Goal: Task Accomplishment & Management: Complete application form

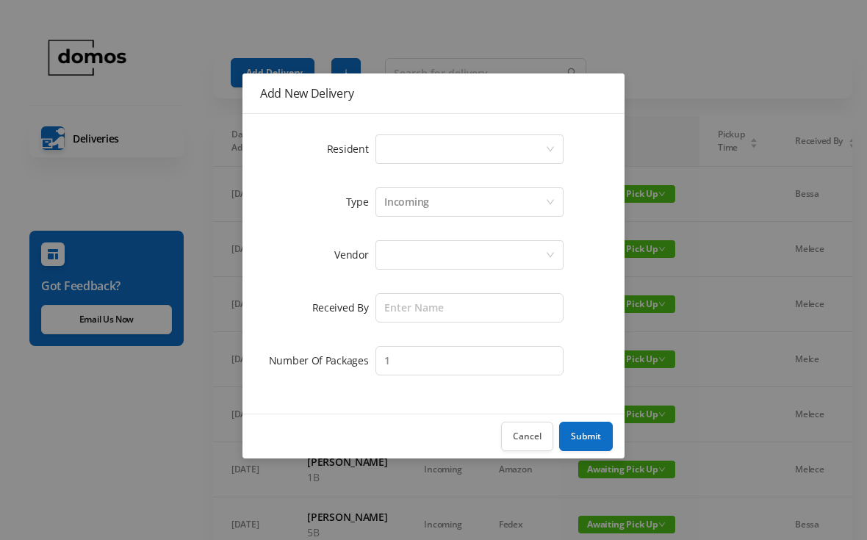
scroll to position [0, 25]
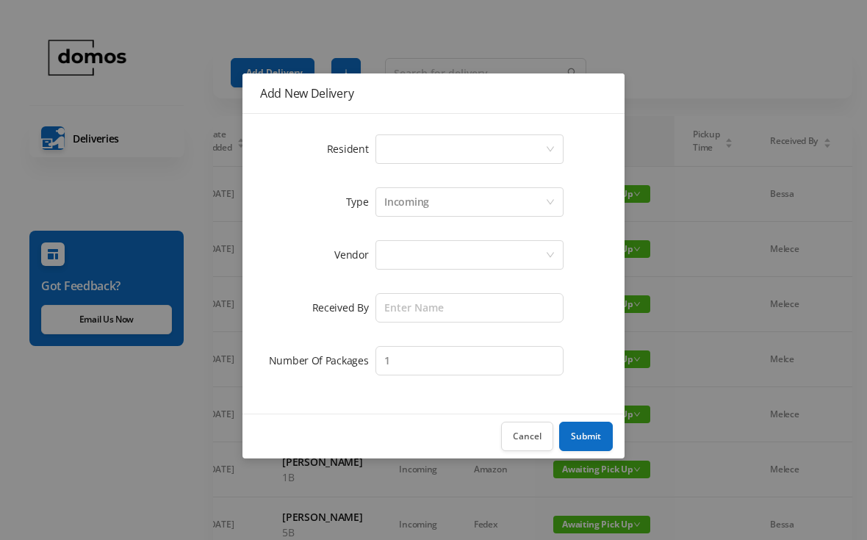
click at [464, 145] on div "Select a person" at bounding box center [464, 149] width 161 height 28
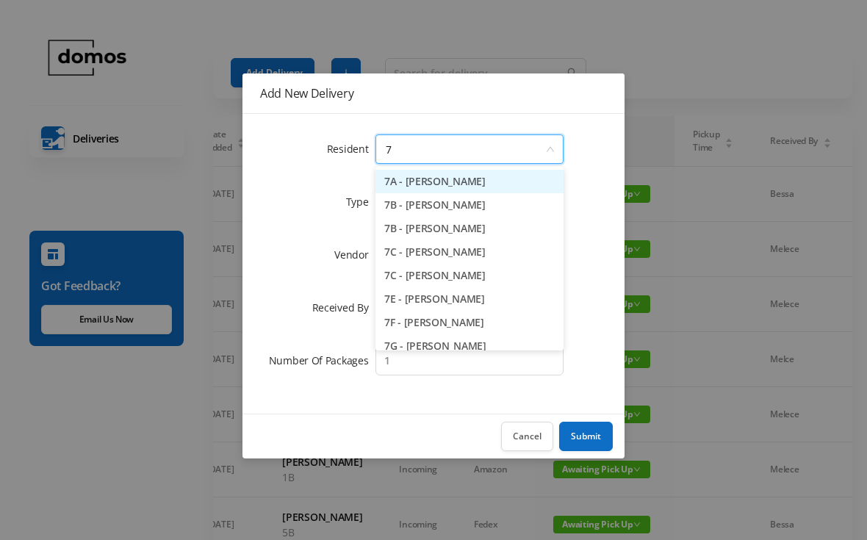
type input "7b"
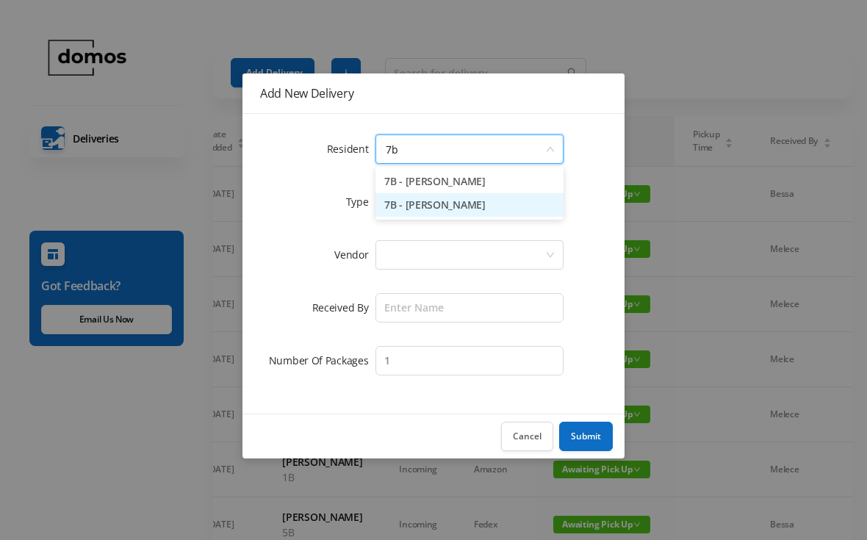
click at [469, 212] on li "7B - [PERSON_NAME]" at bounding box center [469, 205] width 188 height 24
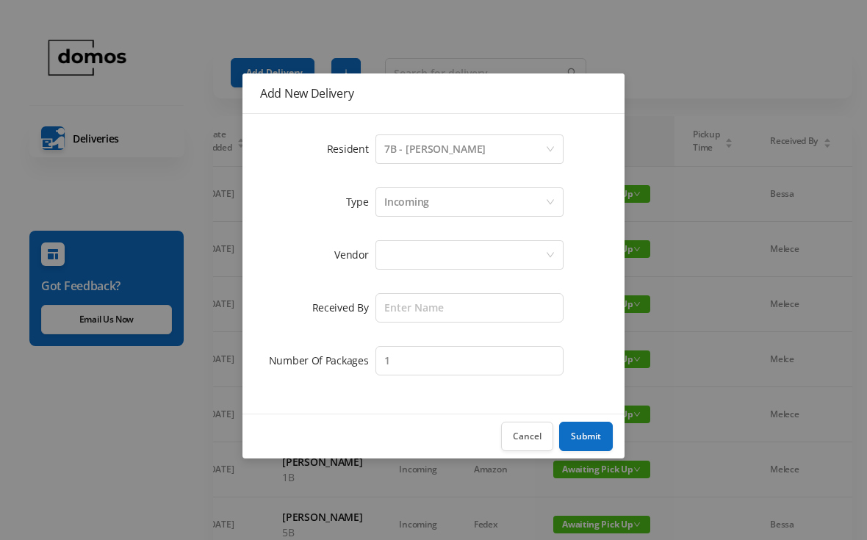
click at [469, 259] on div at bounding box center [464, 255] width 161 height 28
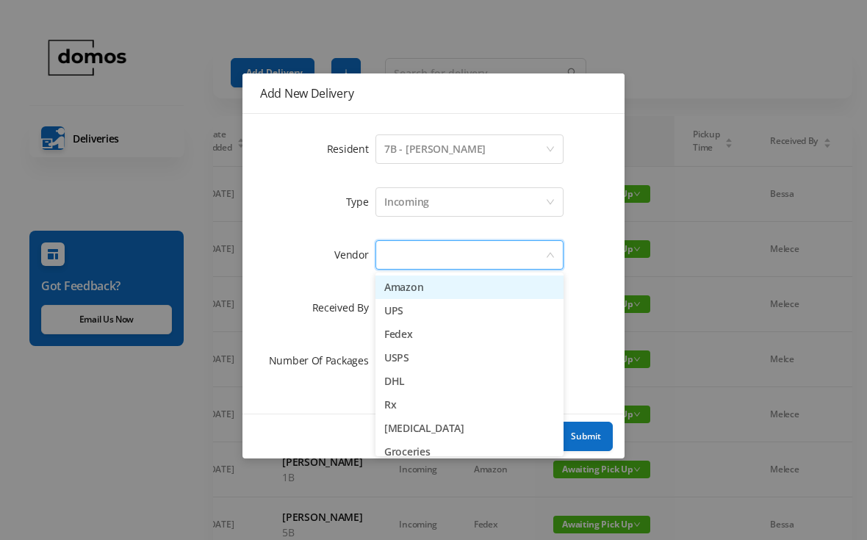
click at [434, 287] on li "Amazon" at bounding box center [469, 288] width 188 height 24
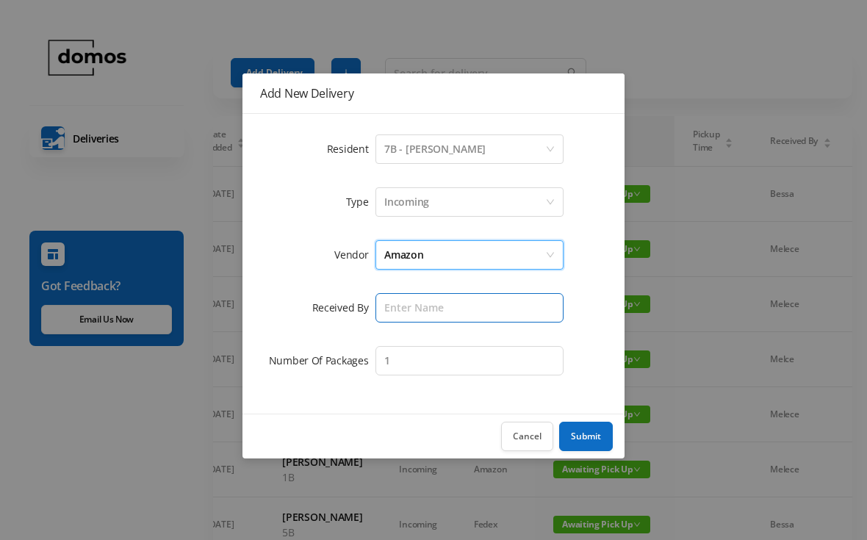
click at [456, 305] on input "text" at bounding box center [469, 307] width 188 height 29
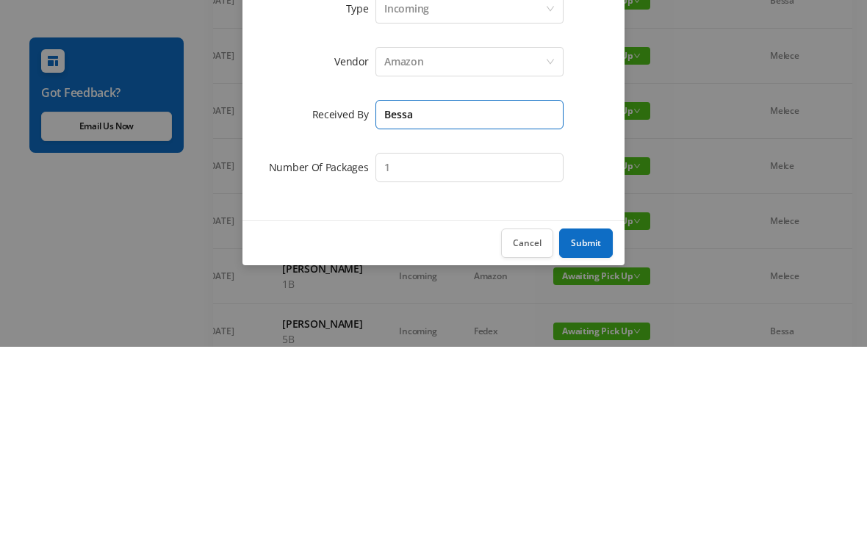
type input "Bessa"
click at [478, 346] on input "1" at bounding box center [469, 360] width 188 height 29
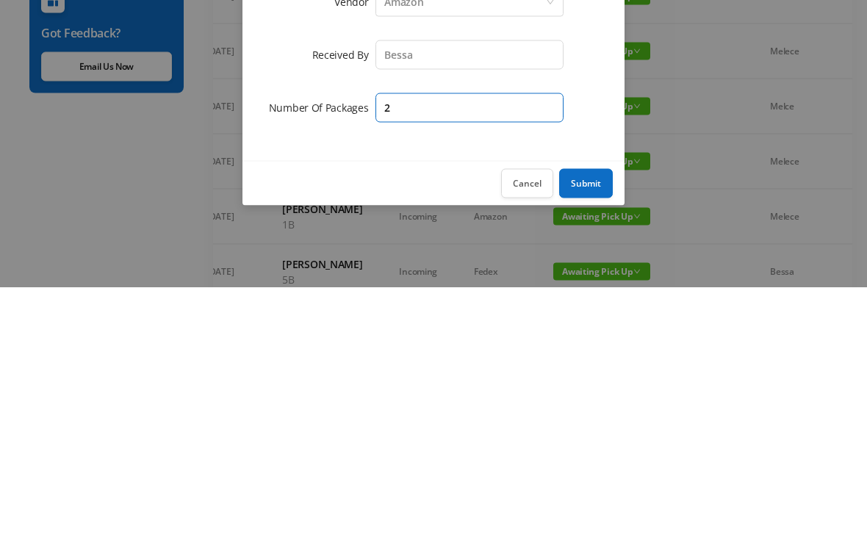
type input "2"
click at [591, 422] on button "Submit" at bounding box center [586, 436] width 54 height 29
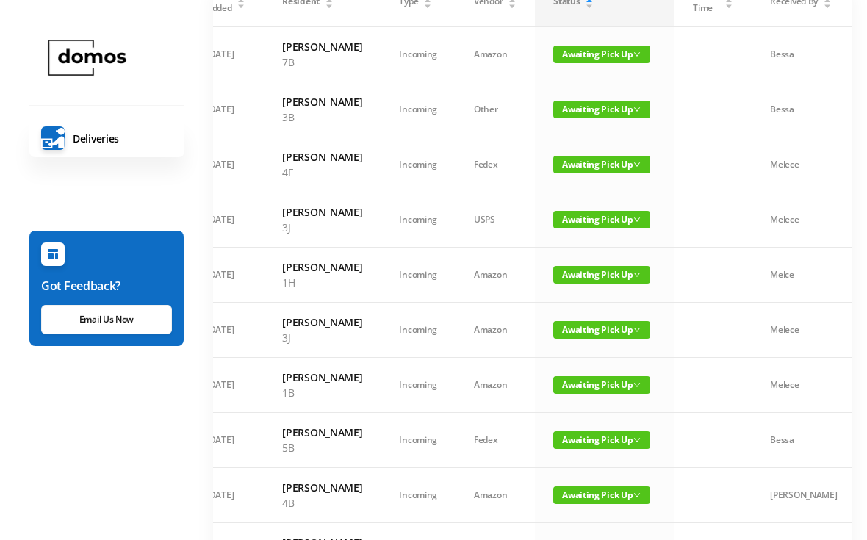
scroll to position [0, 0]
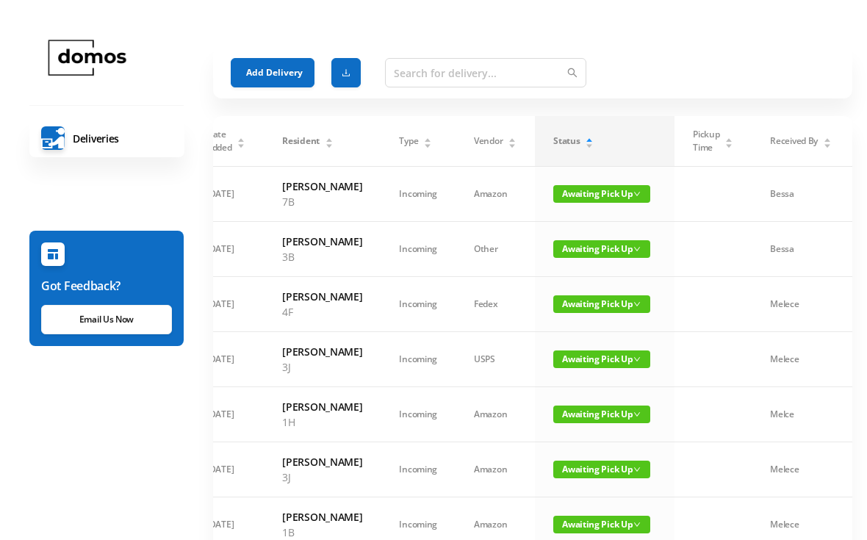
click at [275, 76] on button "Add Delivery" at bounding box center [273, 72] width 84 height 29
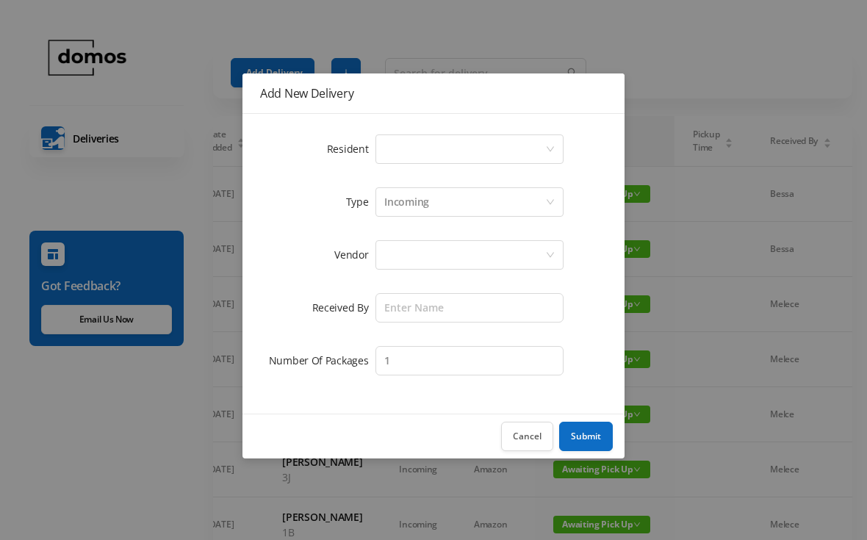
click at [471, 148] on div "Select a person" at bounding box center [464, 149] width 161 height 28
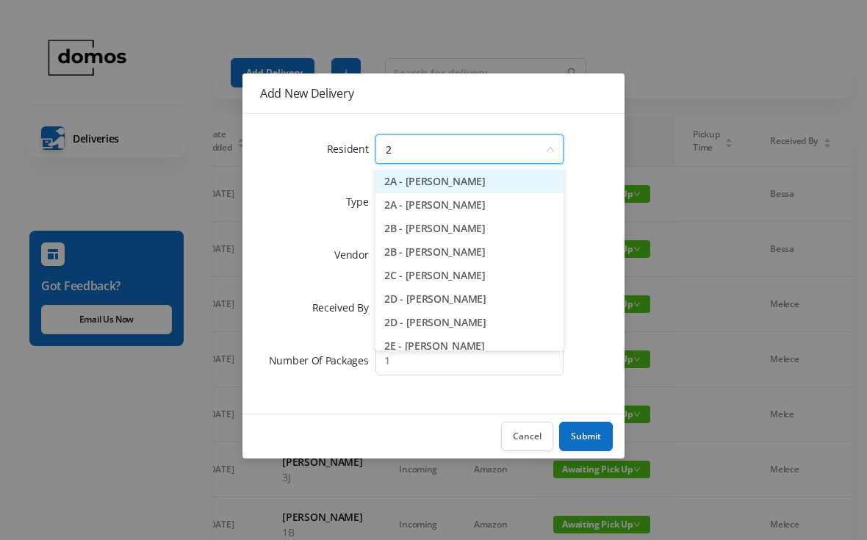
type input "2h"
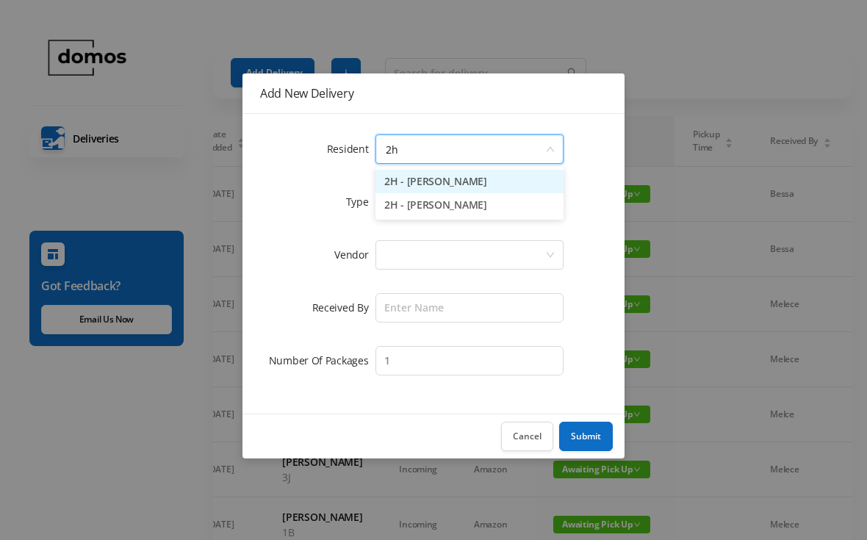
click at [483, 205] on li "2H - [PERSON_NAME]" at bounding box center [469, 205] width 188 height 24
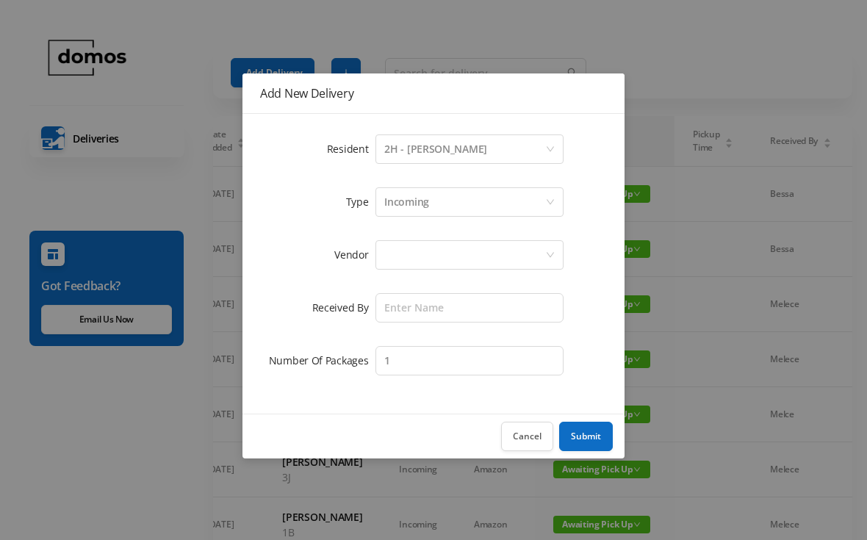
click at [482, 247] on div at bounding box center [464, 255] width 161 height 28
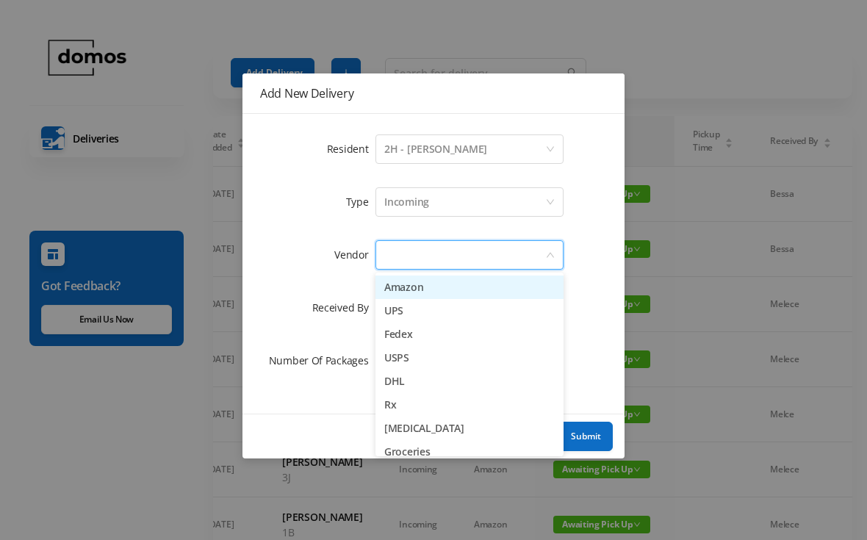
click at [453, 287] on li "Amazon" at bounding box center [469, 288] width 188 height 24
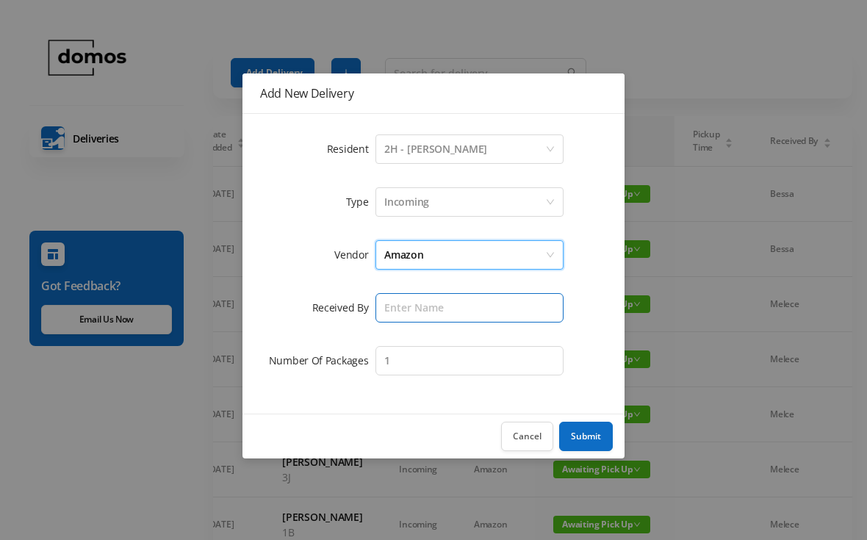
click at [470, 296] on input "text" at bounding box center [469, 307] width 188 height 29
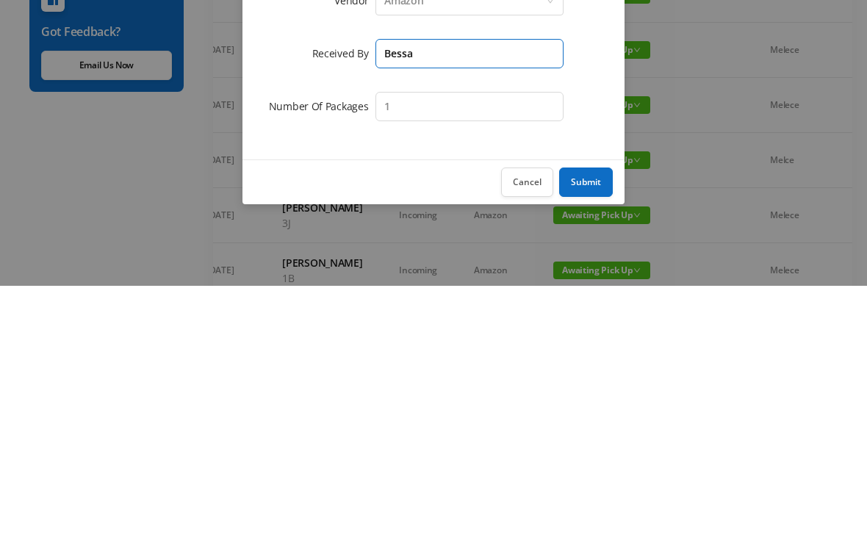
type input "Bessa"
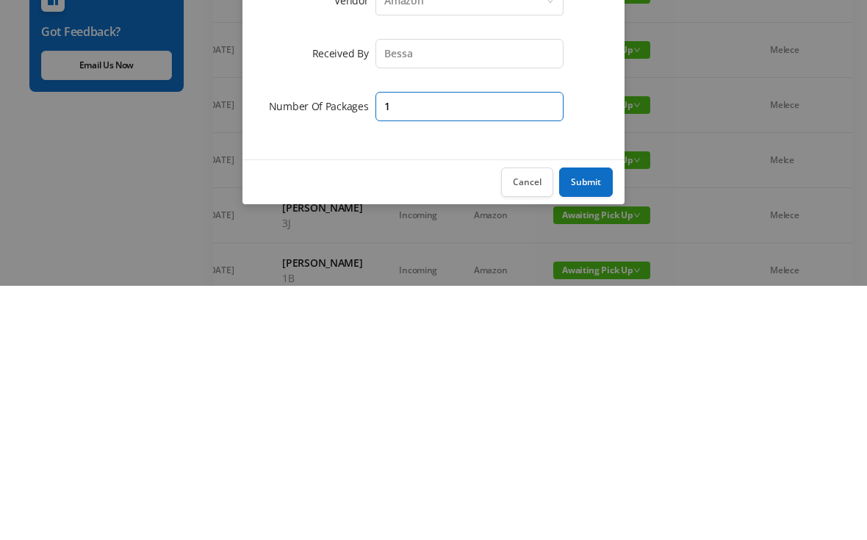
click at [464, 346] on input "1" at bounding box center [469, 360] width 188 height 29
click at [463, 346] on input "1" at bounding box center [469, 360] width 188 height 29
type input "2"
click at [601, 422] on button "Submit" at bounding box center [586, 436] width 54 height 29
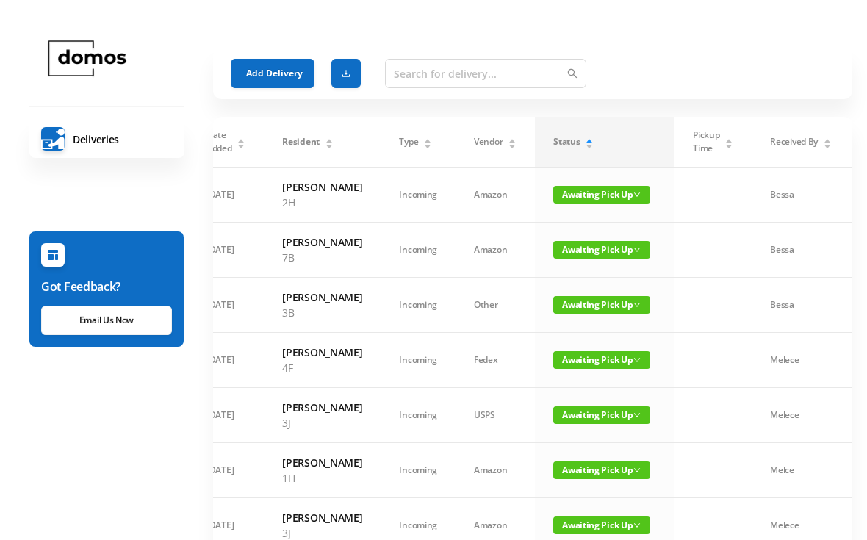
click at [270, 62] on button "Add Delivery" at bounding box center [273, 72] width 84 height 29
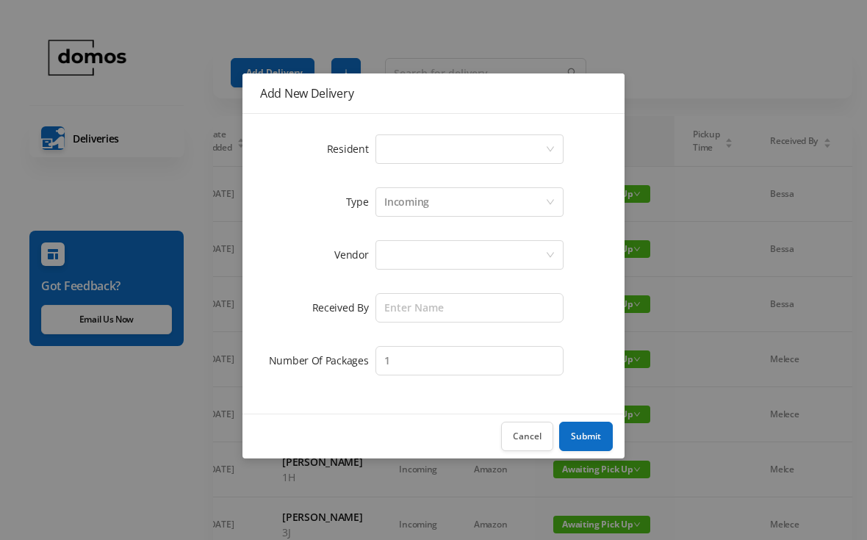
click at [446, 151] on div "Select a person" at bounding box center [464, 149] width 161 height 28
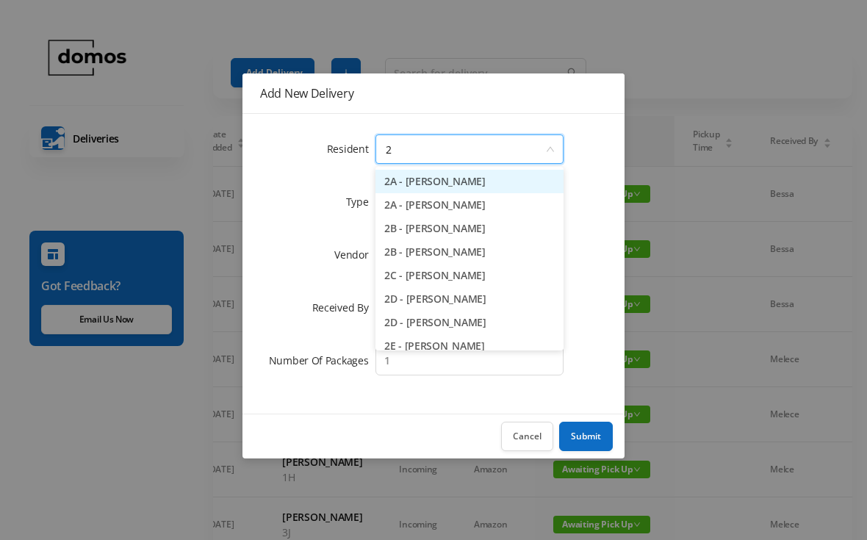
type input "2d"
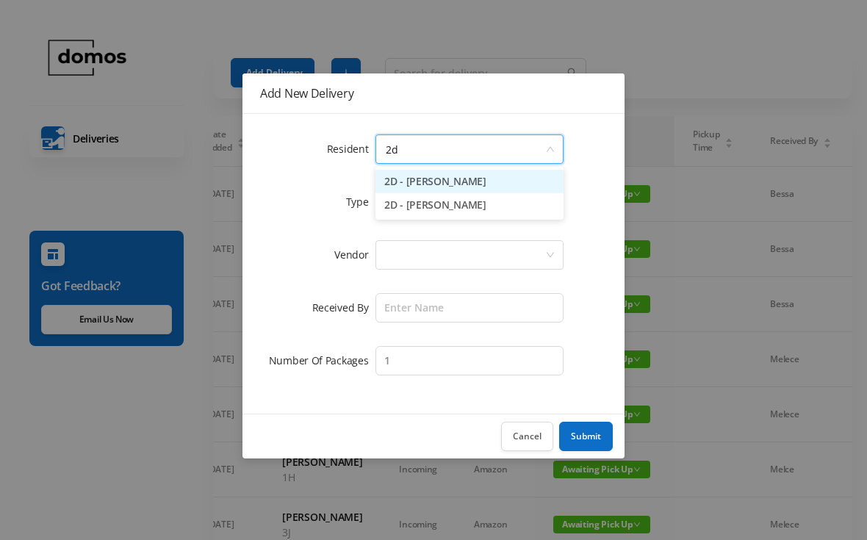
click at [474, 181] on li "2D - [PERSON_NAME]" at bounding box center [469, 182] width 188 height 24
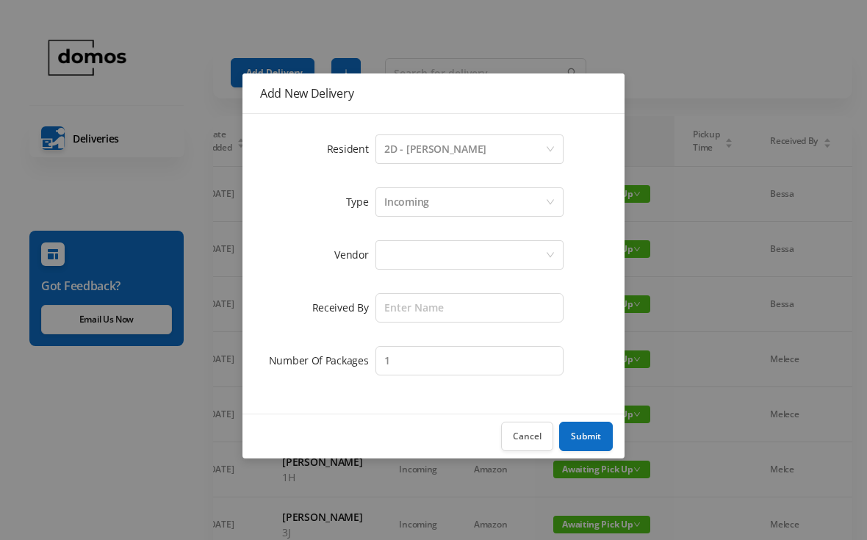
click at [478, 254] on div at bounding box center [464, 255] width 161 height 28
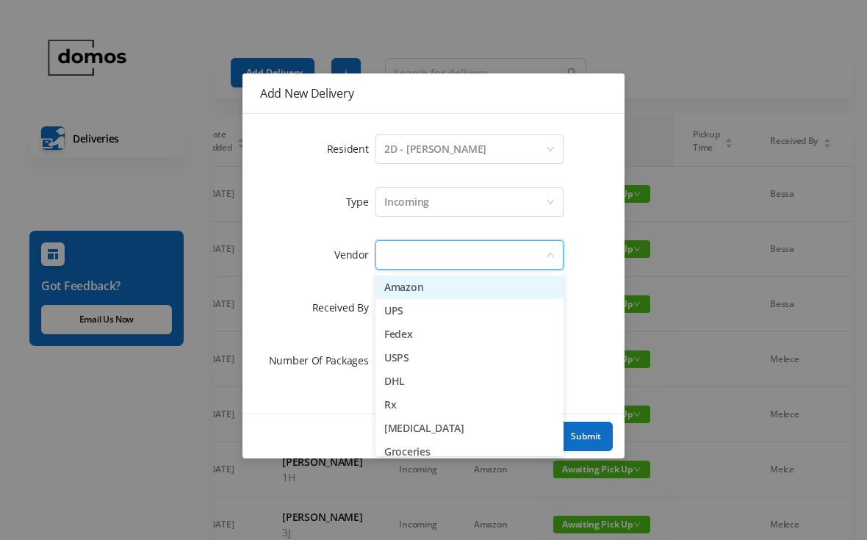
click at [449, 290] on li "Amazon" at bounding box center [469, 288] width 188 height 24
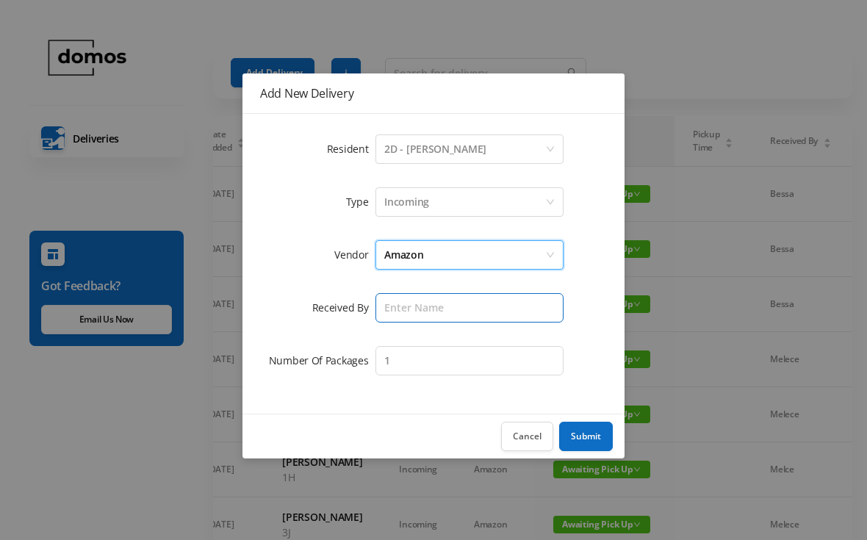
click at [497, 297] on input "text" at bounding box center [469, 307] width 188 height 29
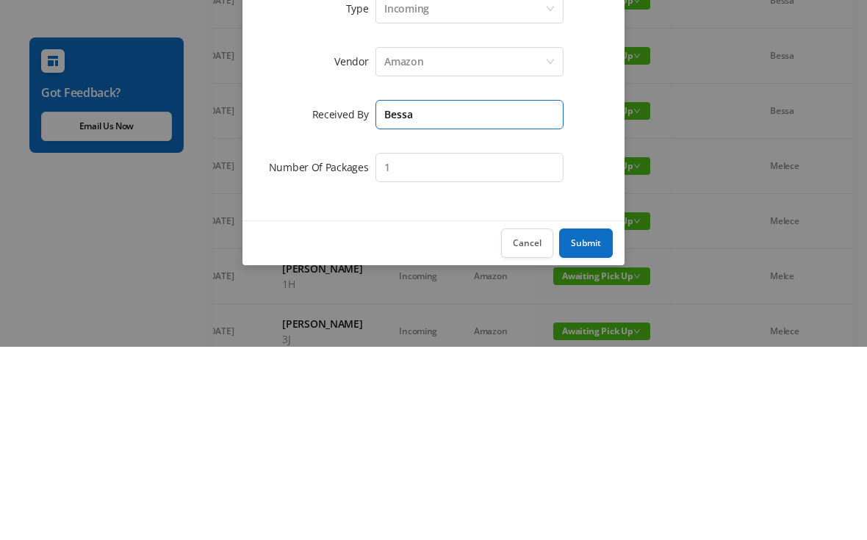
type input "Bessa"
click at [489, 346] on input "1" at bounding box center [469, 360] width 188 height 29
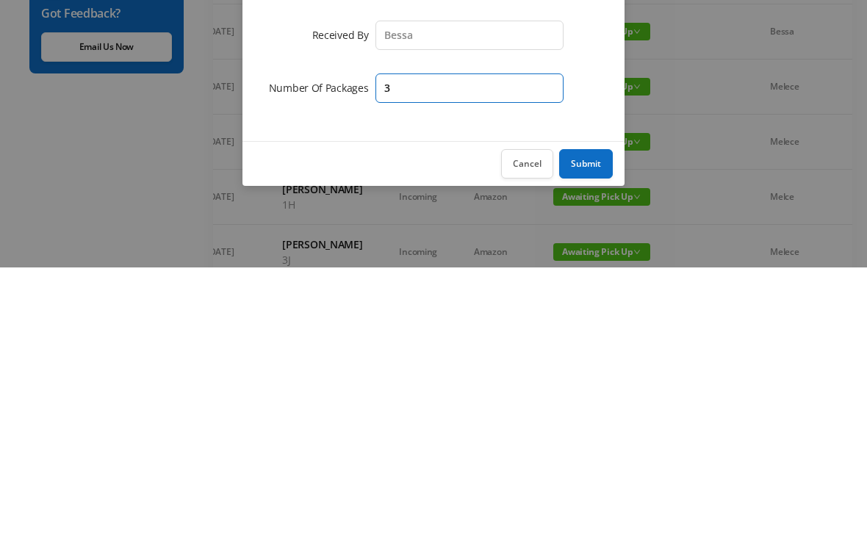
type input "3"
click at [597, 422] on button "Submit" at bounding box center [586, 436] width 54 height 29
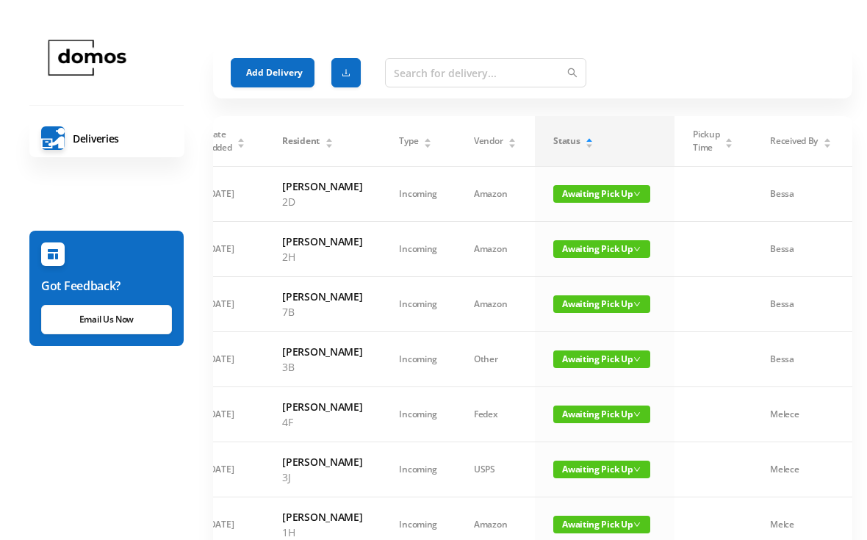
click at [285, 67] on button "Add Delivery" at bounding box center [273, 72] width 84 height 29
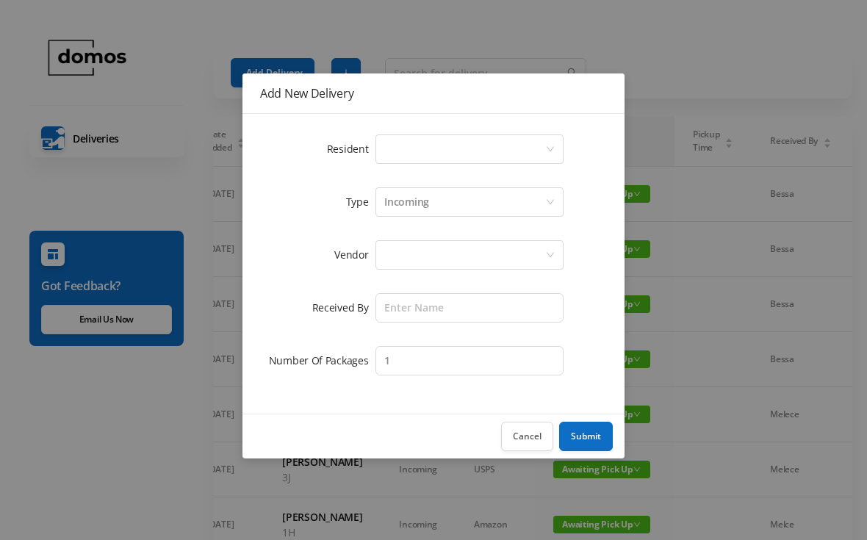
click at [471, 139] on div "Select a person" at bounding box center [464, 149] width 161 height 28
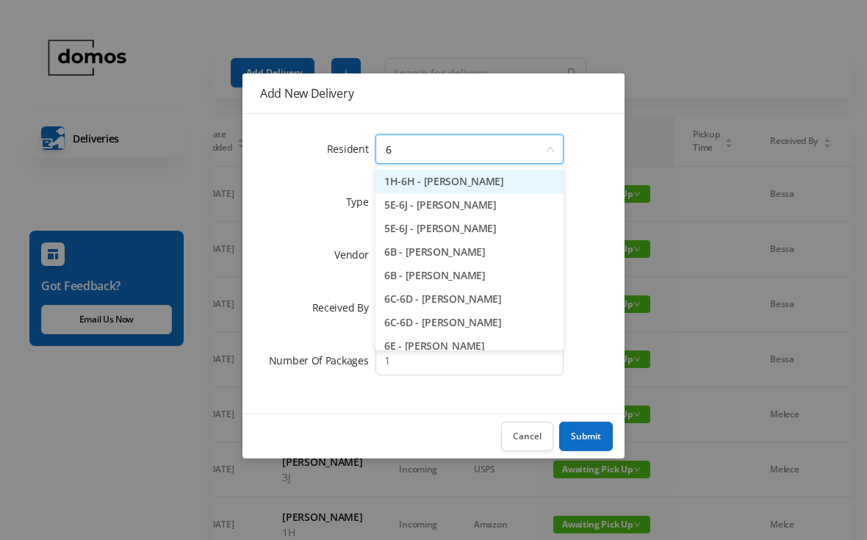
type input "6g"
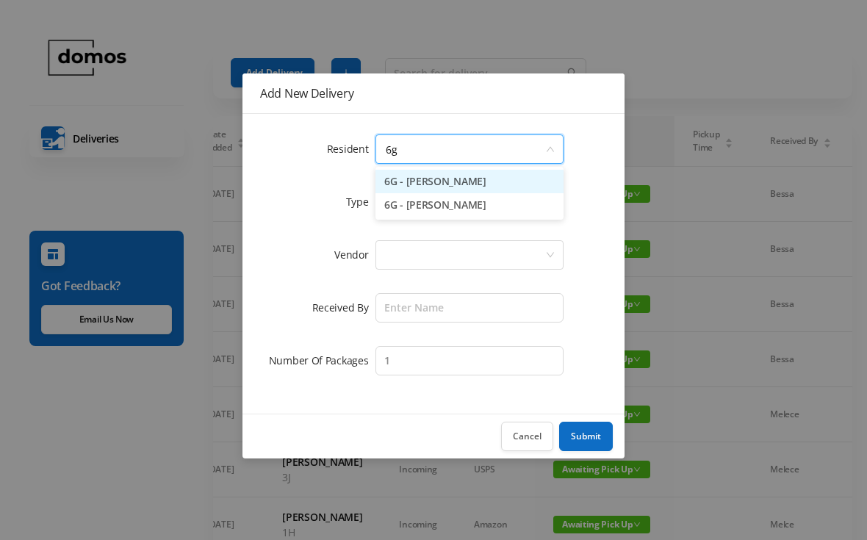
click at [475, 185] on li "6G - [PERSON_NAME]" at bounding box center [469, 182] width 188 height 24
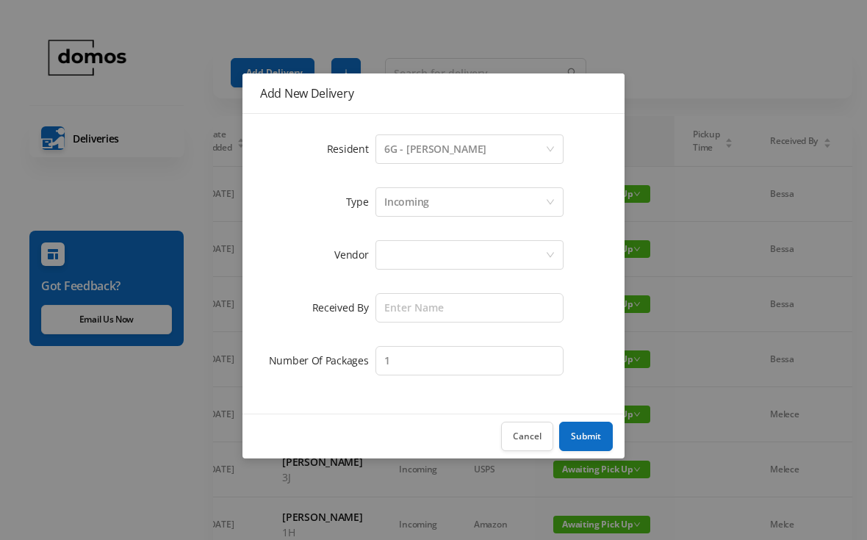
click at [479, 247] on div at bounding box center [464, 255] width 161 height 28
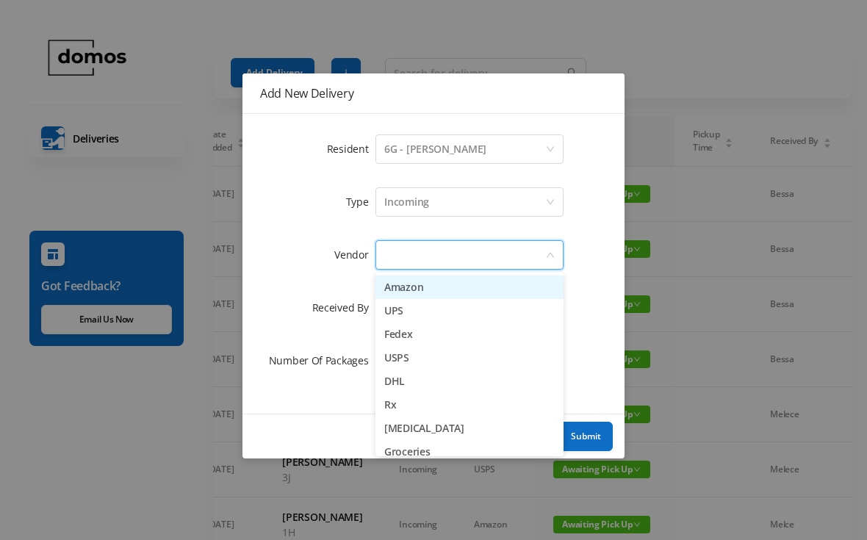
click at [444, 289] on li "Amazon" at bounding box center [469, 288] width 188 height 24
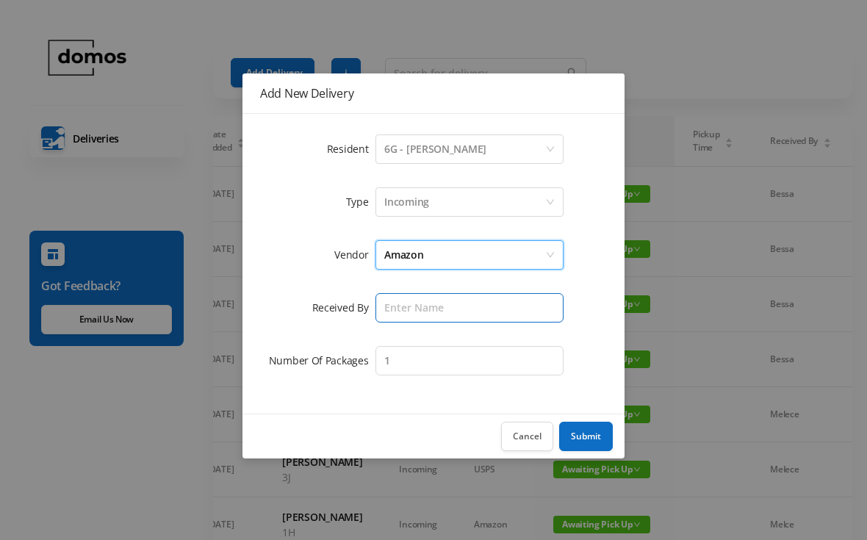
click at [465, 308] on input "text" at bounding box center [469, 307] width 188 height 29
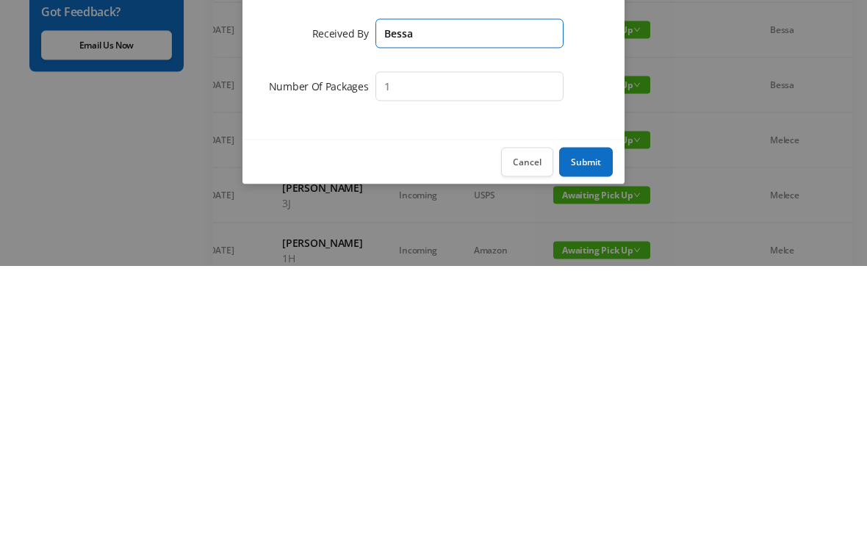
type input "Bessa"
click at [595, 422] on button "Submit" at bounding box center [586, 436] width 54 height 29
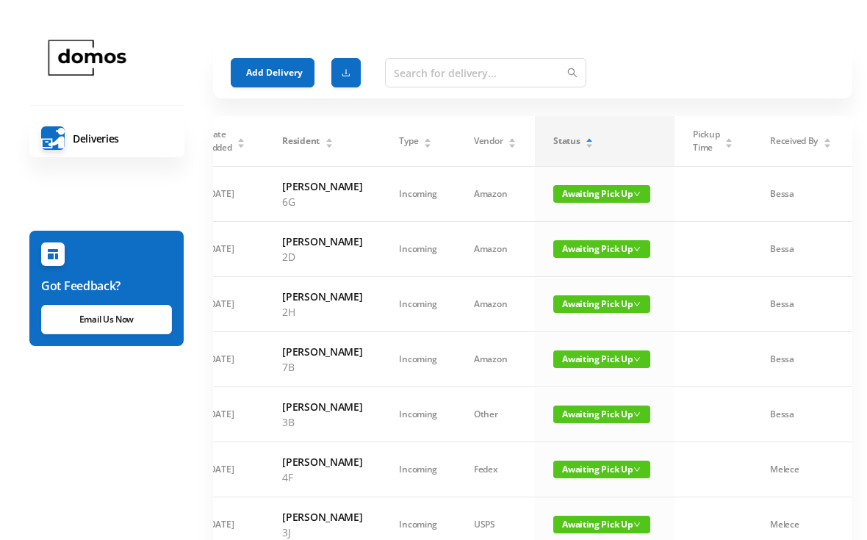
click at [285, 76] on button "Add Delivery" at bounding box center [273, 72] width 84 height 29
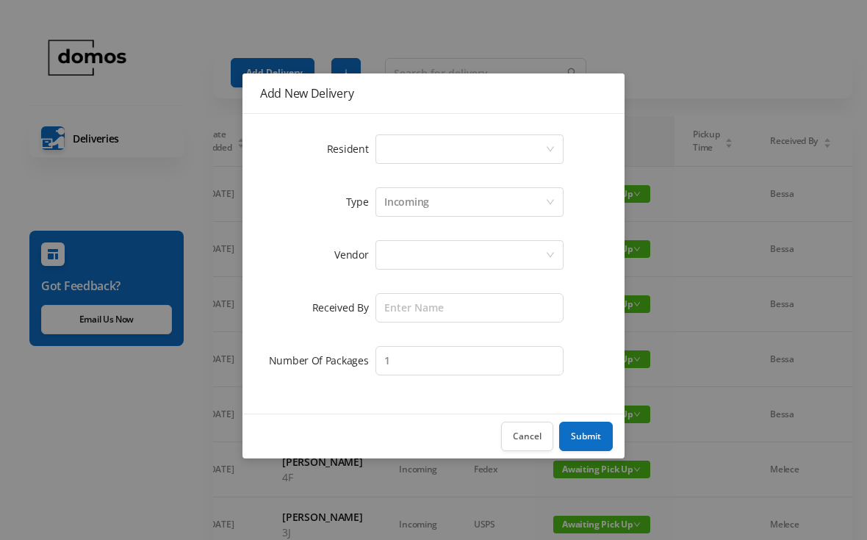
click at [442, 151] on div "Select a person" at bounding box center [464, 149] width 161 height 28
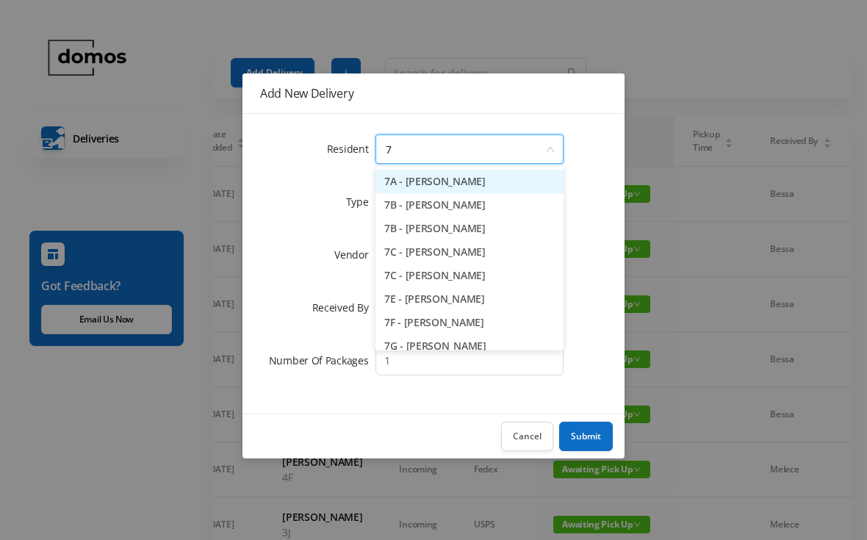
type input "7c"
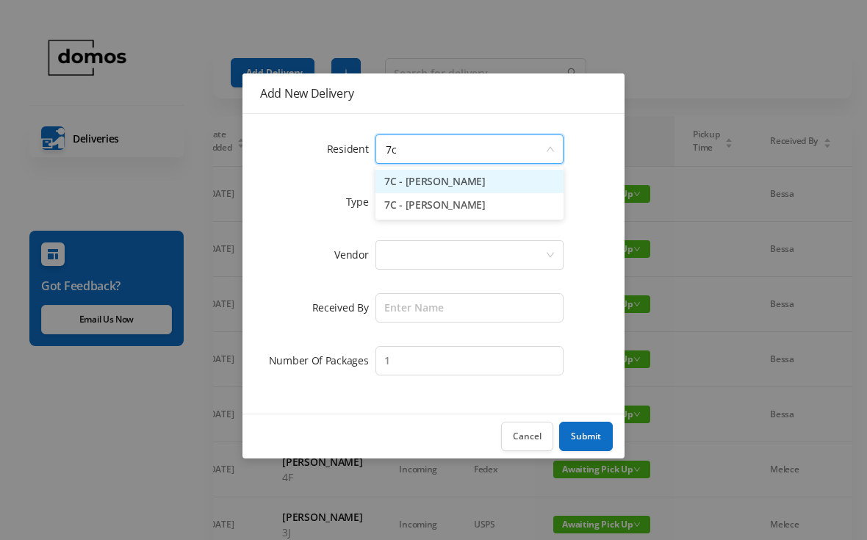
click at [461, 181] on li "7C - [PERSON_NAME]" at bounding box center [469, 182] width 188 height 24
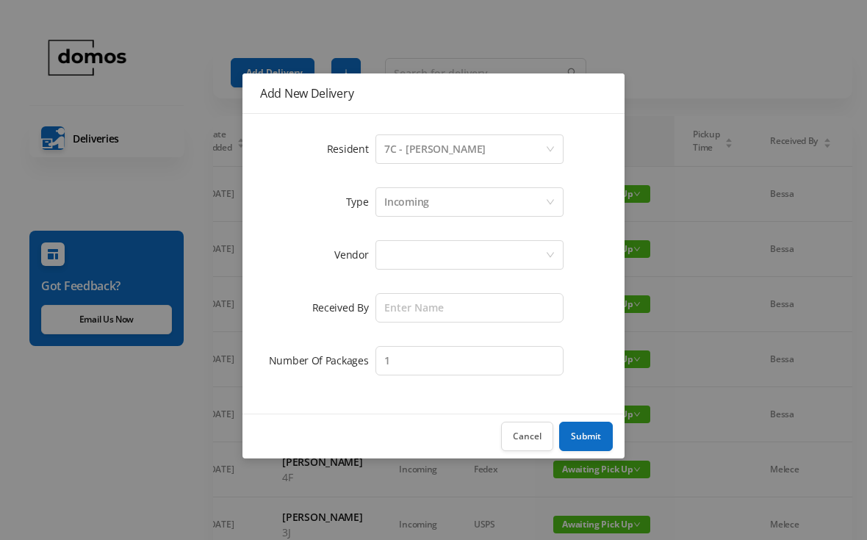
click at [480, 236] on form "Resident Select a person 7C - [PERSON_NAME] Type Incoming Vendor Received By Nu…" at bounding box center [433, 255] width 347 height 247
click at [492, 259] on div at bounding box center [464, 255] width 161 height 28
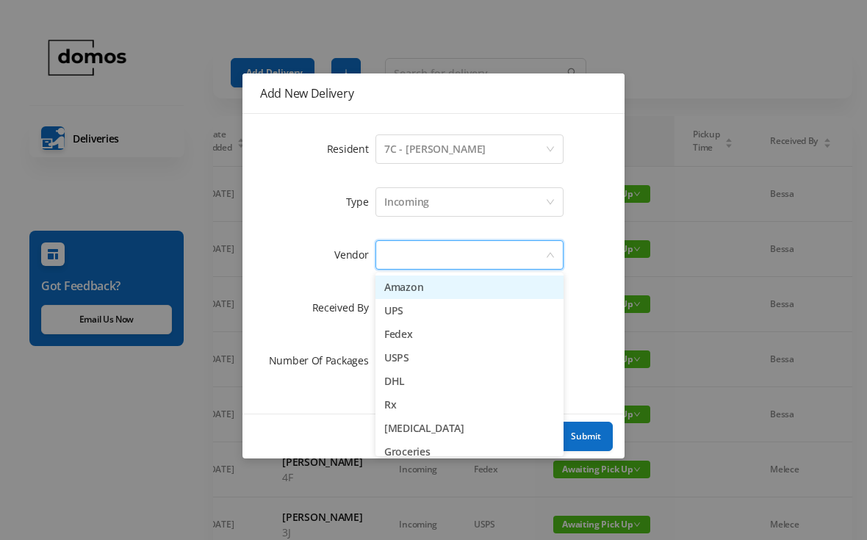
click at [442, 291] on li "Amazon" at bounding box center [469, 288] width 188 height 24
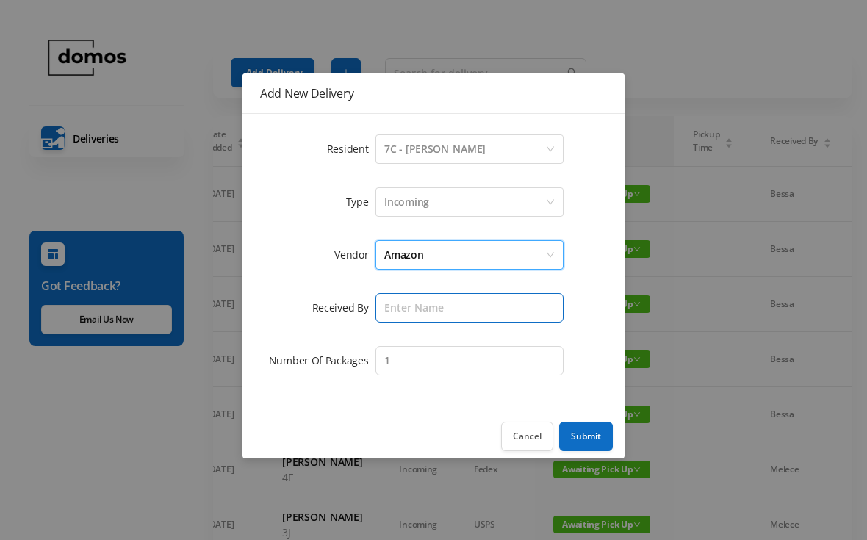
click at [470, 308] on input "text" at bounding box center [469, 307] width 188 height 29
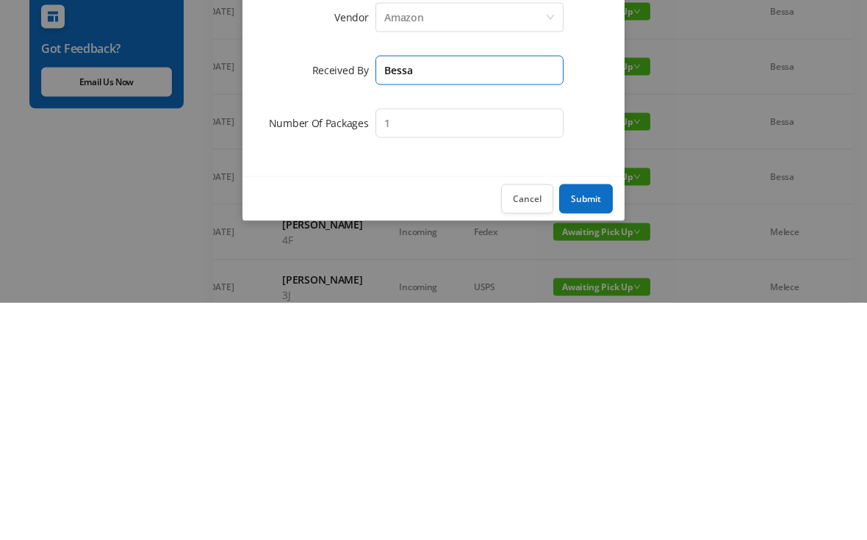
type input "Bessa"
click at [602, 422] on button "Submit" at bounding box center [586, 436] width 54 height 29
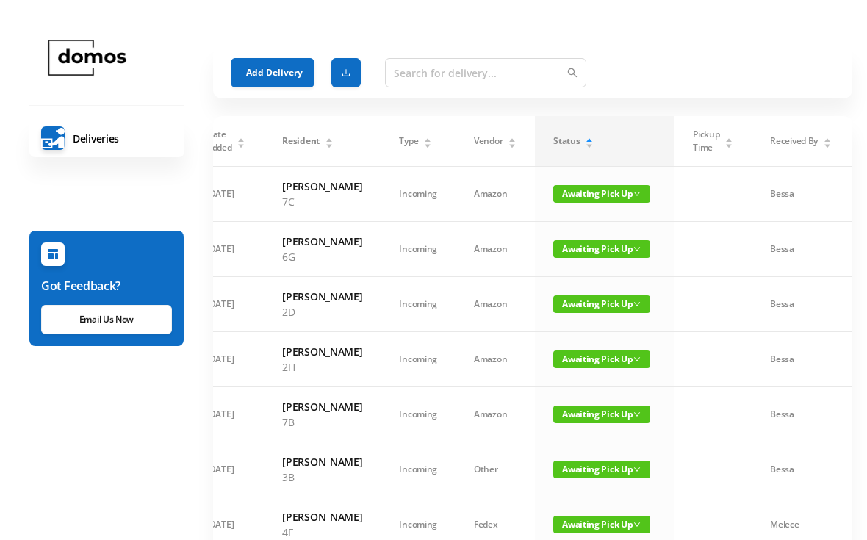
click at [273, 69] on button "Add Delivery" at bounding box center [273, 72] width 84 height 29
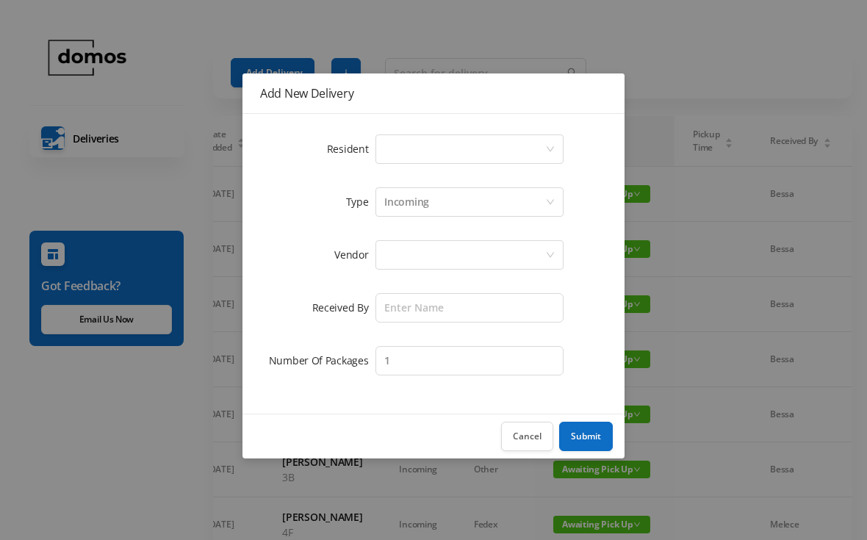
click at [447, 157] on div "Select a person" at bounding box center [464, 149] width 161 height 28
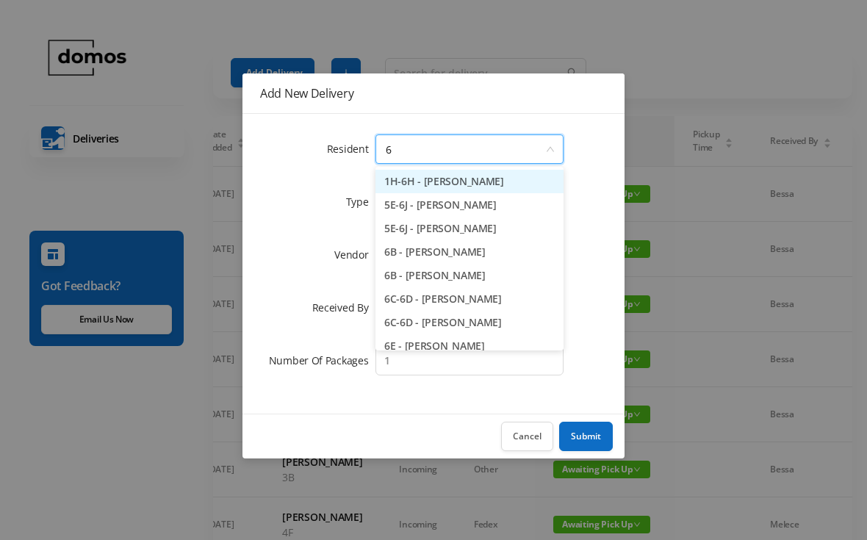
type input "6h"
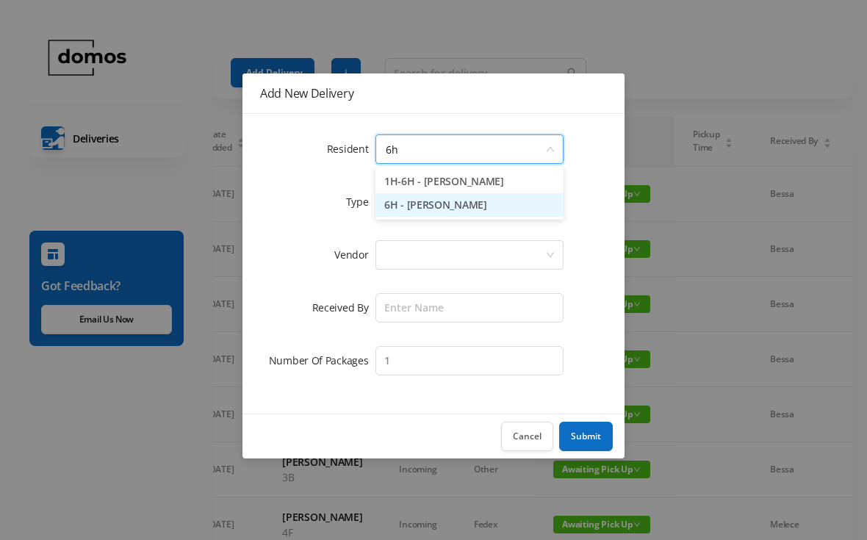
click at [466, 206] on li "6H - [PERSON_NAME]" at bounding box center [469, 205] width 188 height 24
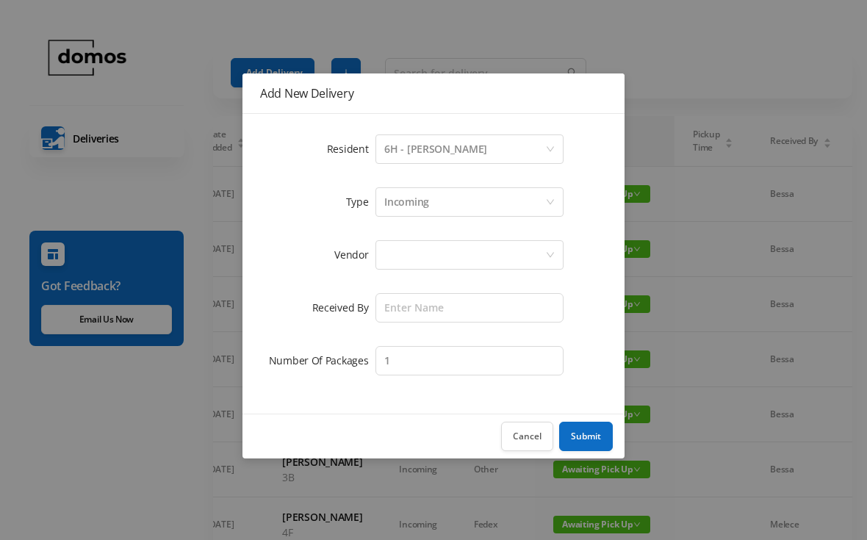
click at [485, 249] on div at bounding box center [464, 255] width 161 height 28
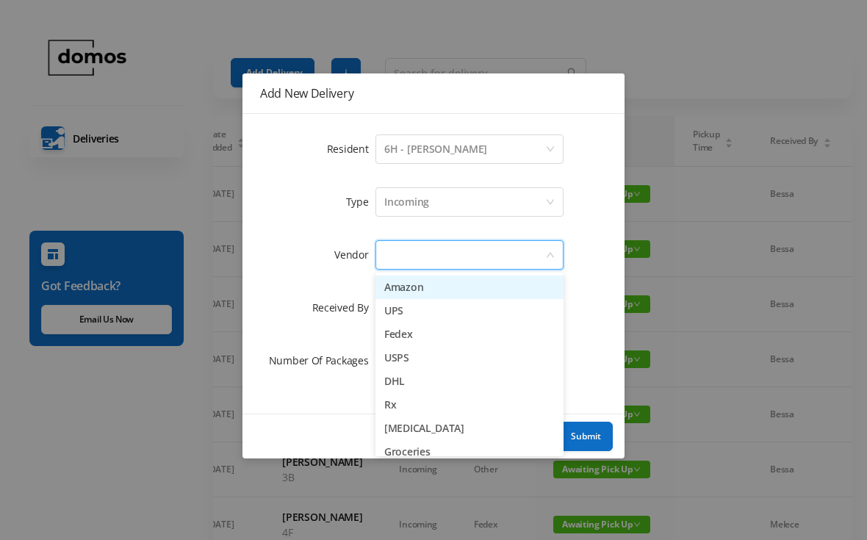
click at [442, 285] on li "Amazon" at bounding box center [469, 288] width 188 height 24
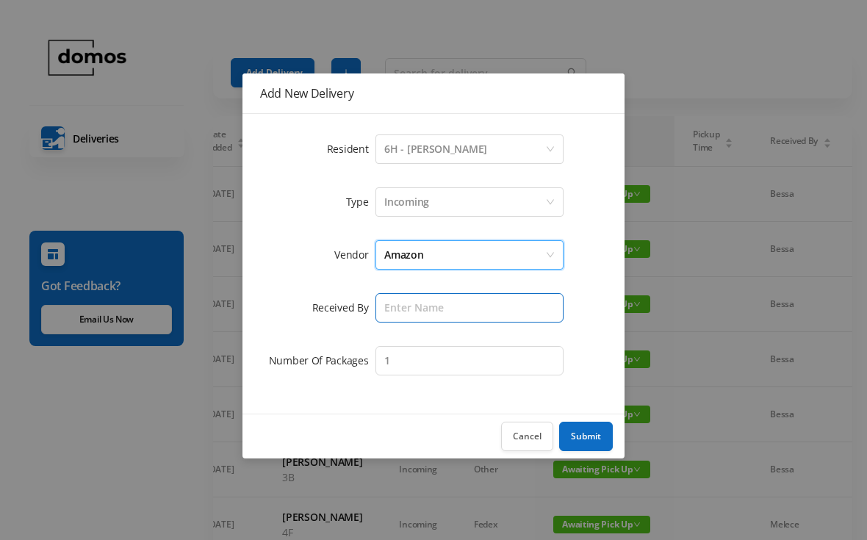
click at [478, 308] on input "text" at bounding box center [469, 307] width 188 height 29
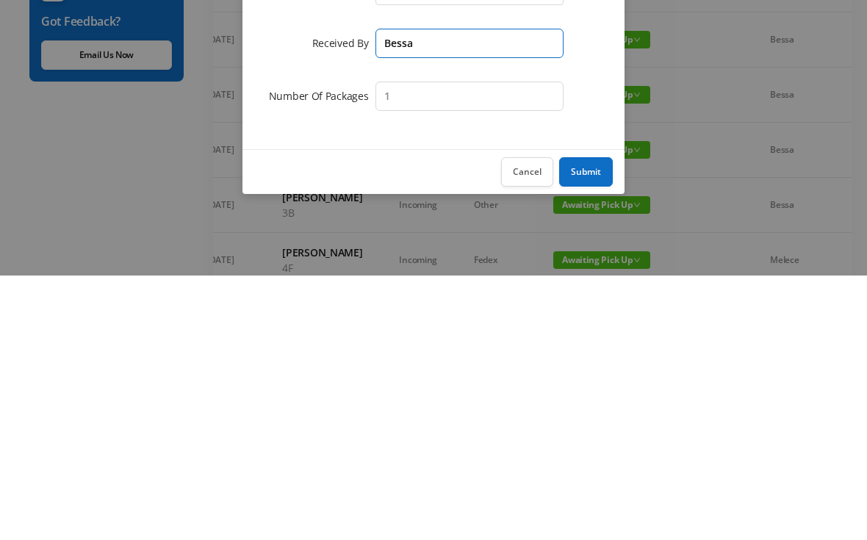
type input "Bessa"
click at [598, 422] on button "Submit" at bounding box center [586, 436] width 54 height 29
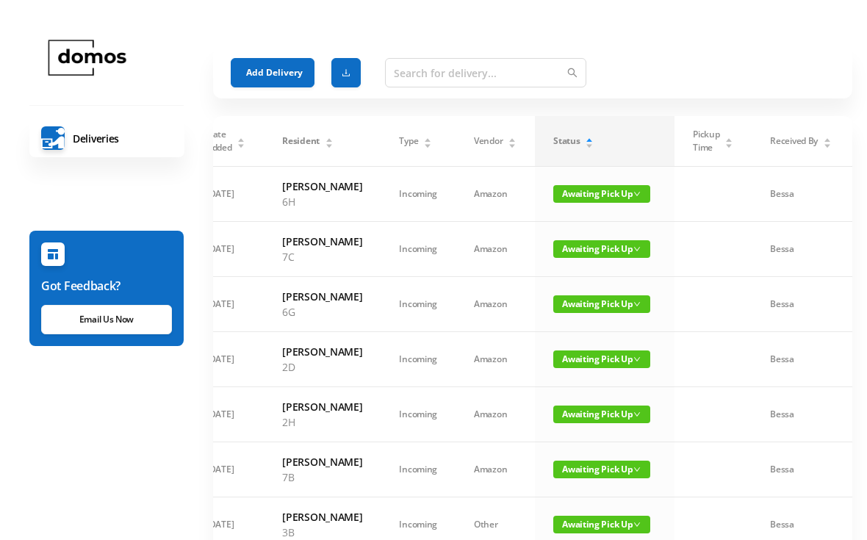
click at [277, 72] on button "Add Delivery" at bounding box center [273, 72] width 84 height 29
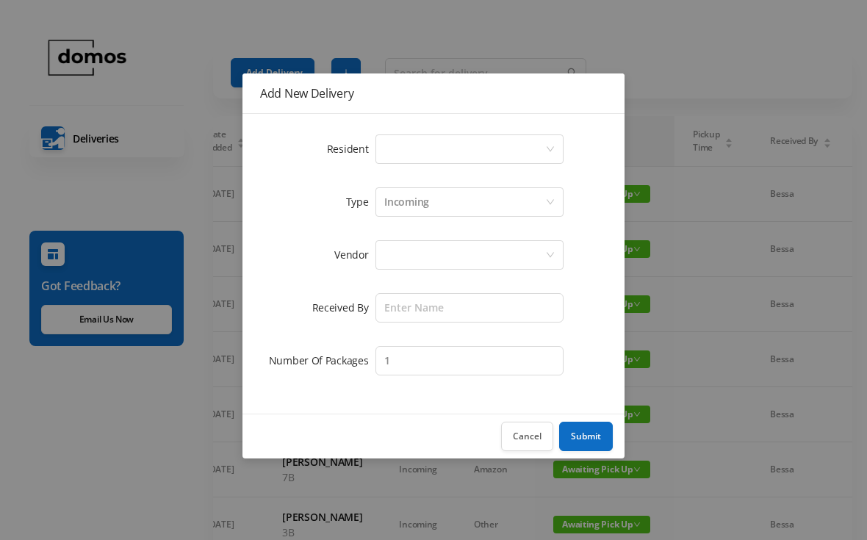
click at [503, 154] on div "Select a person" at bounding box center [464, 149] width 161 height 28
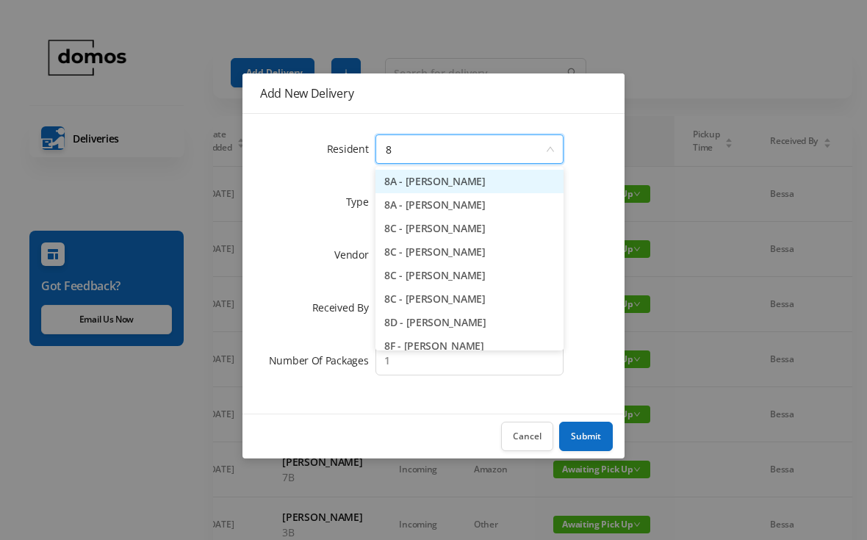
type input "8c"
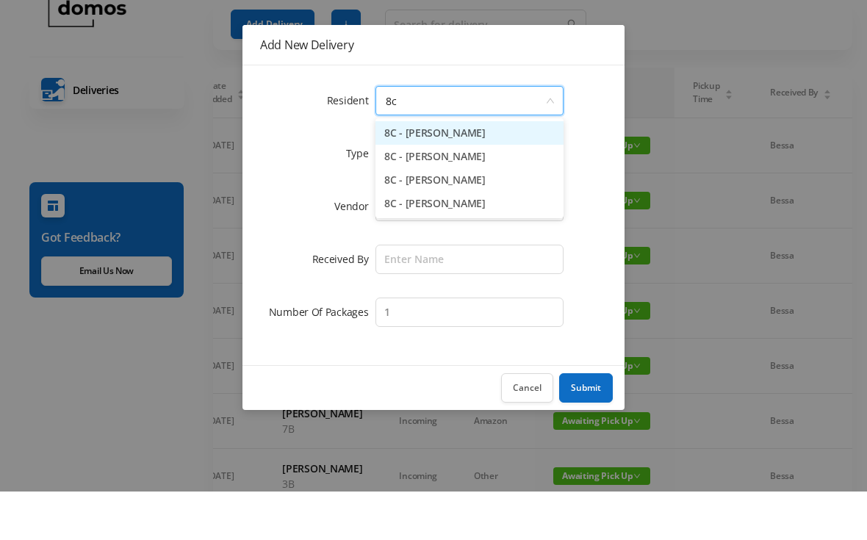
click at [466, 240] on li "8C - [PERSON_NAME]" at bounding box center [469, 252] width 188 height 24
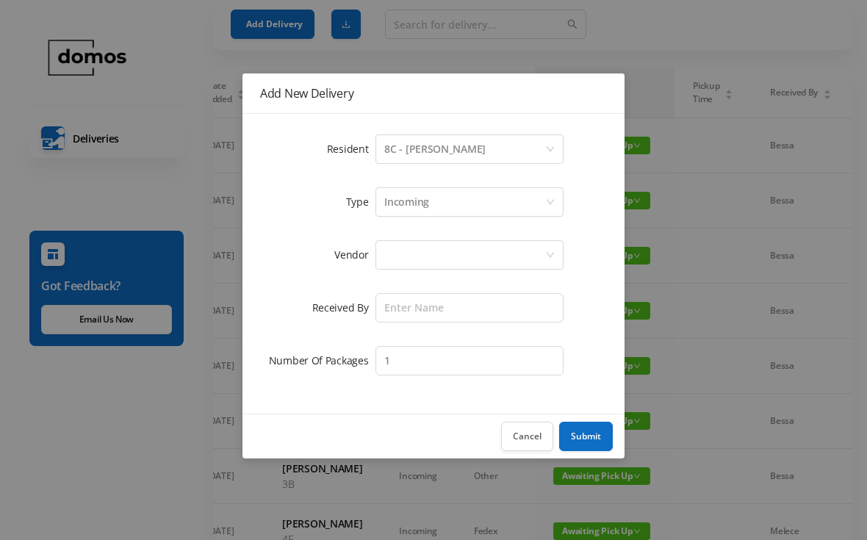
click at [503, 262] on div at bounding box center [464, 255] width 161 height 28
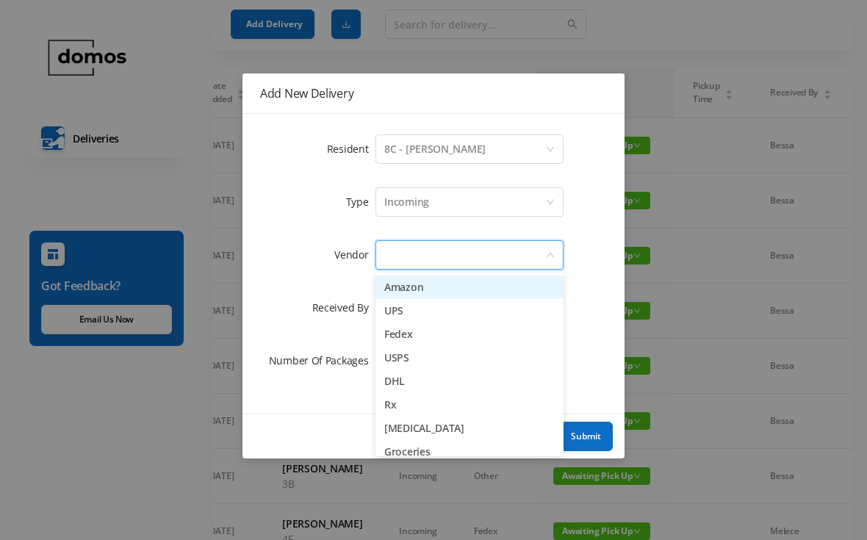
click at [450, 279] on li "Amazon" at bounding box center [469, 288] width 188 height 24
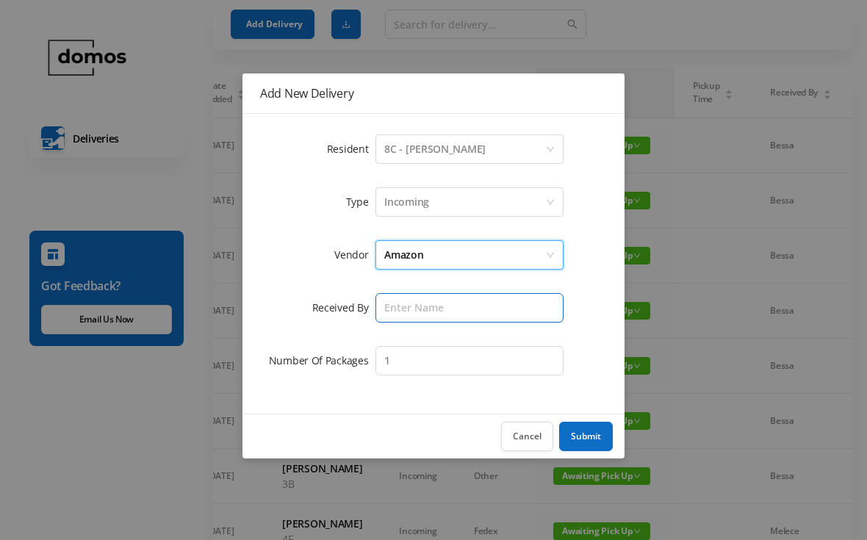
click at [478, 311] on input "text" at bounding box center [469, 307] width 188 height 29
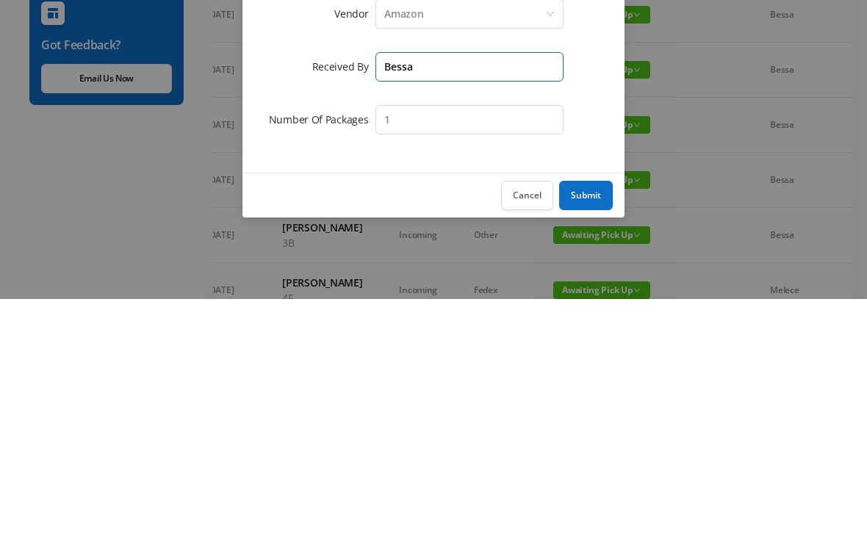
type input "Bessa"
click at [590, 422] on button "Submit" at bounding box center [586, 436] width 54 height 29
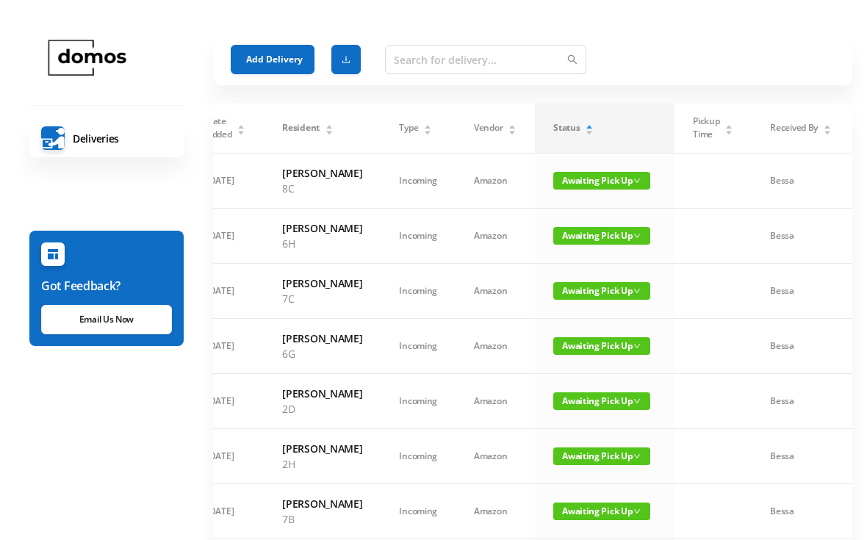
scroll to position [12, 0]
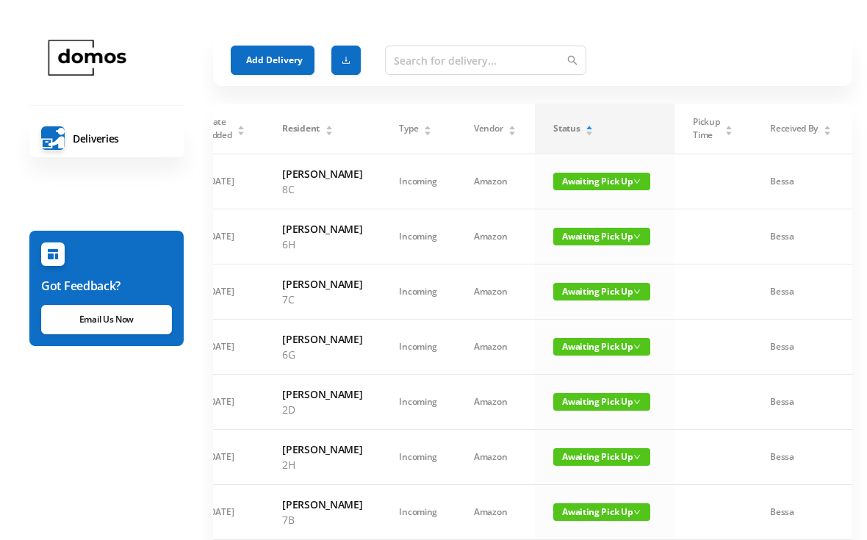
click at [284, 56] on button "Add Delivery" at bounding box center [273, 60] width 84 height 29
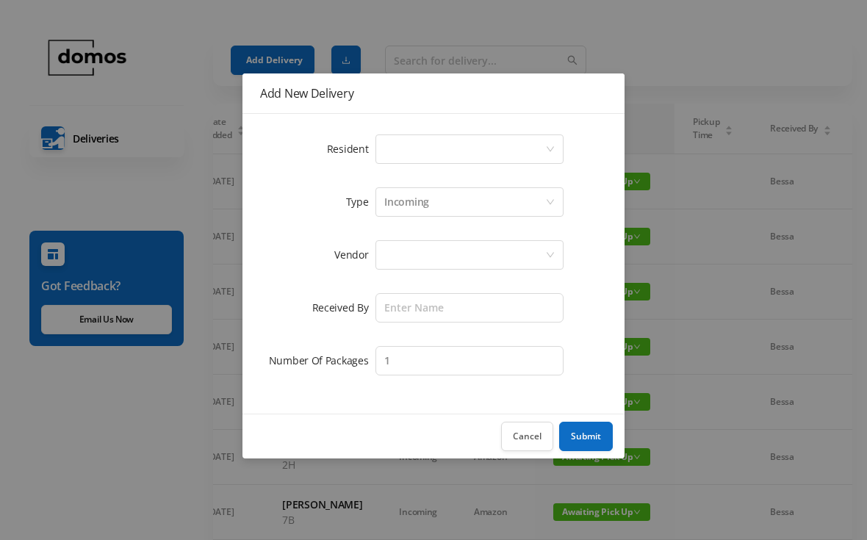
click at [475, 152] on div "Select a person" at bounding box center [464, 149] width 161 height 28
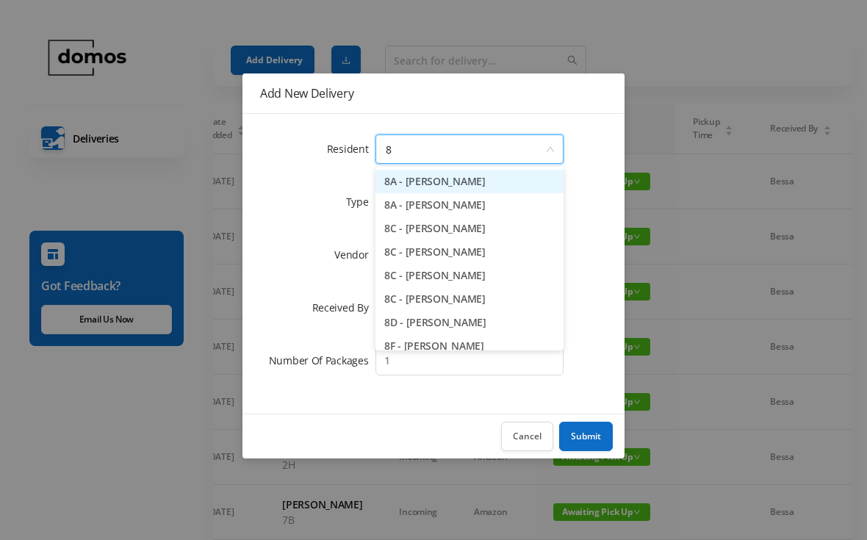
type input "8h"
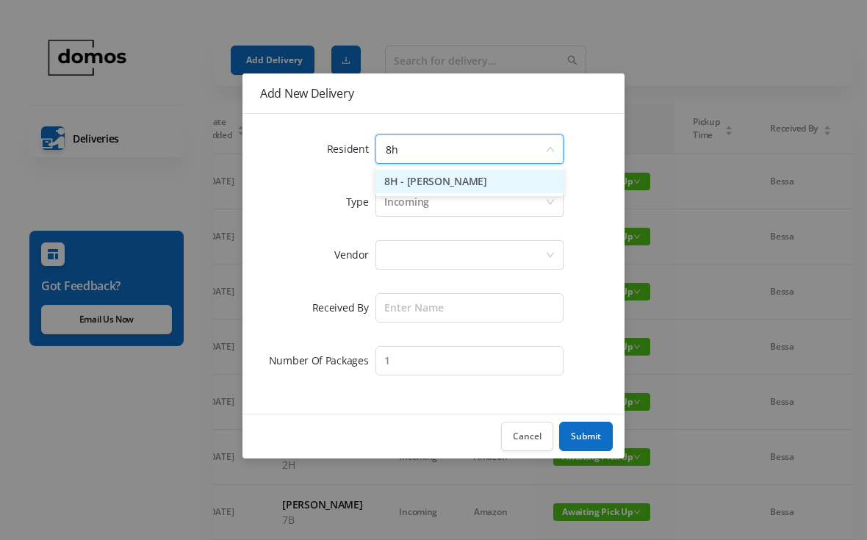
click at [494, 186] on li "8H - [PERSON_NAME]" at bounding box center [469, 182] width 188 height 24
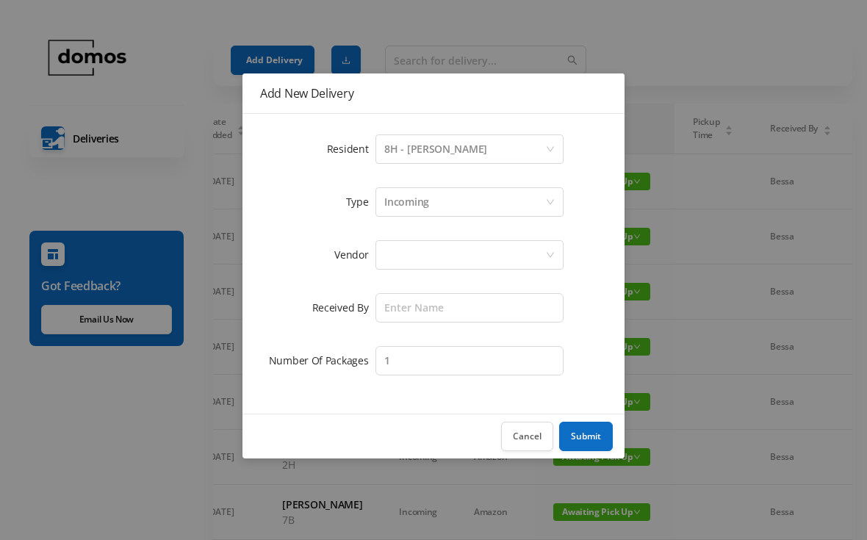
click at [483, 231] on form "Resident Select a person 8H - [PERSON_NAME] Type Incoming Vendor Received By Nu…" at bounding box center [433, 255] width 347 height 247
click at [501, 249] on div at bounding box center [464, 255] width 161 height 28
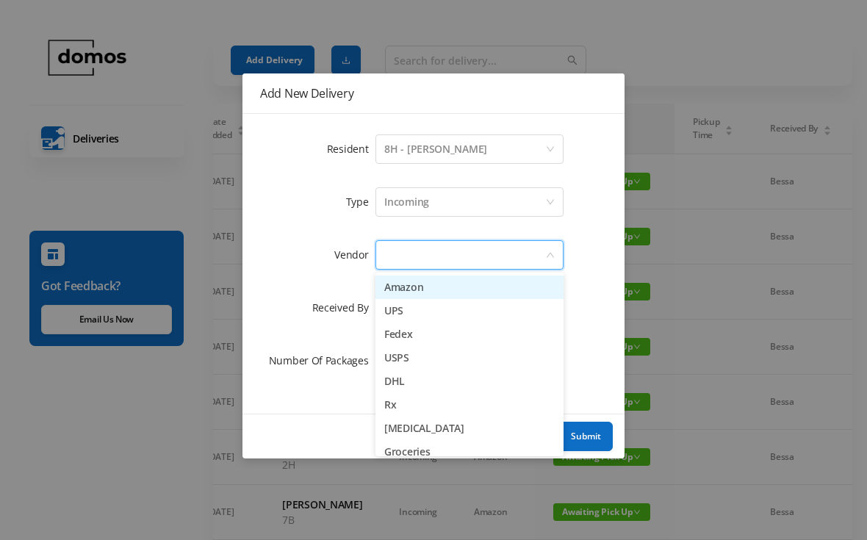
click at [444, 290] on li "Amazon" at bounding box center [469, 288] width 188 height 24
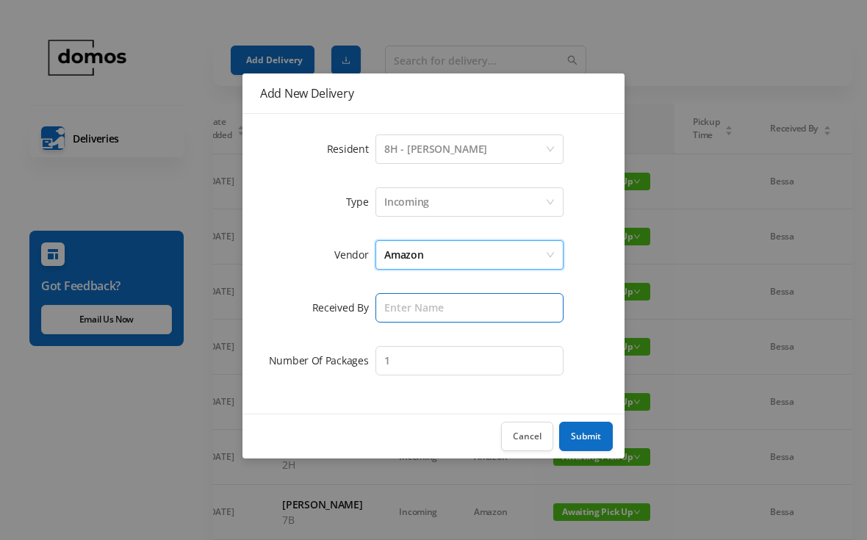
click at [485, 303] on input "text" at bounding box center [469, 307] width 188 height 29
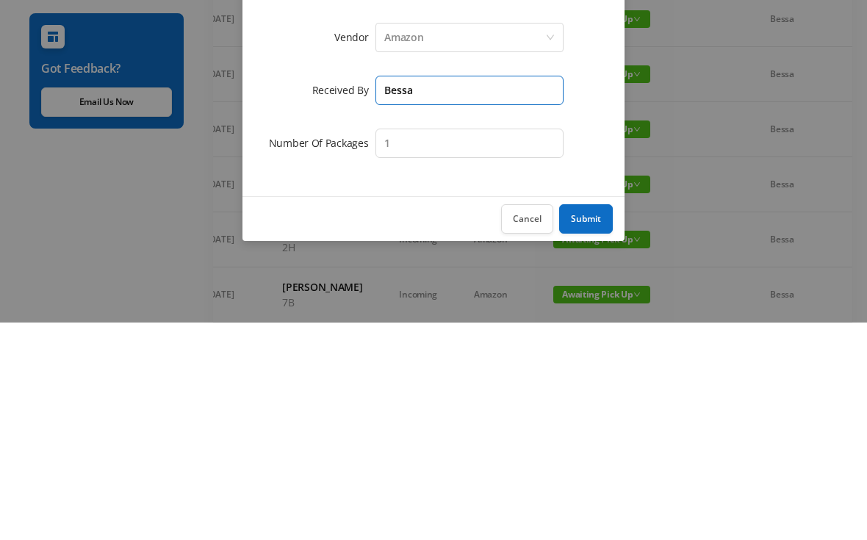
type input "Bessa"
click at [593, 422] on button "Submit" at bounding box center [586, 436] width 54 height 29
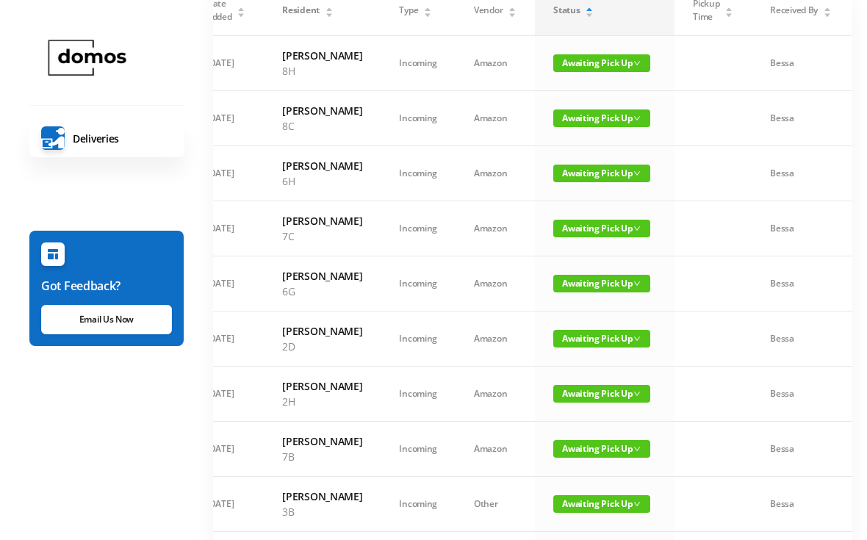
scroll to position [0, 0]
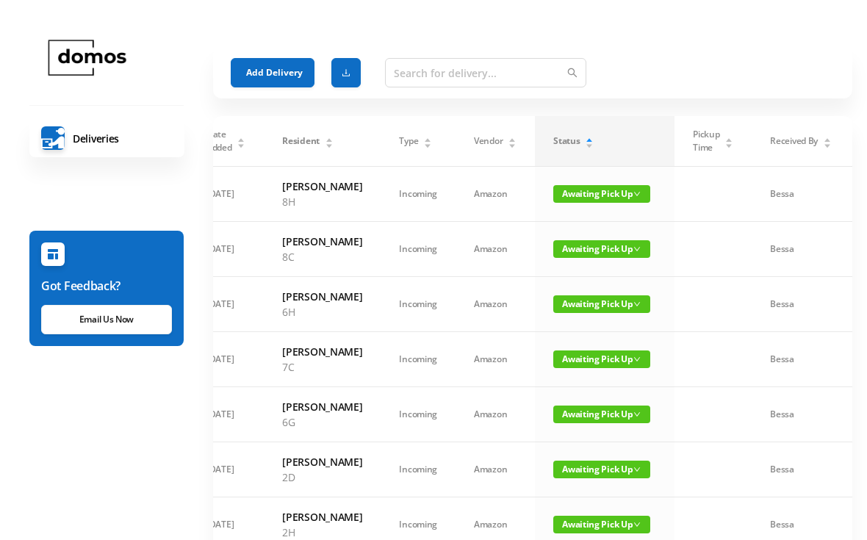
click at [280, 71] on button "Add Delivery" at bounding box center [273, 72] width 84 height 29
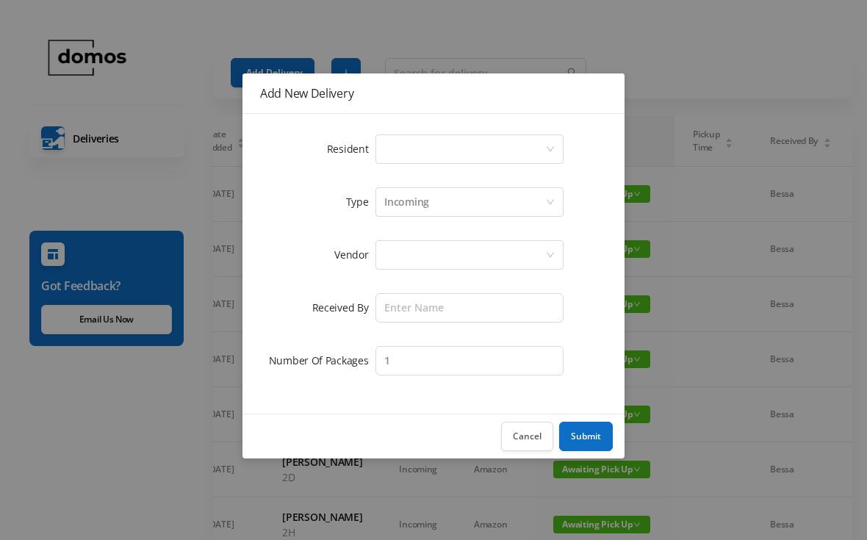
click at [461, 148] on div "Select a person" at bounding box center [464, 149] width 161 height 28
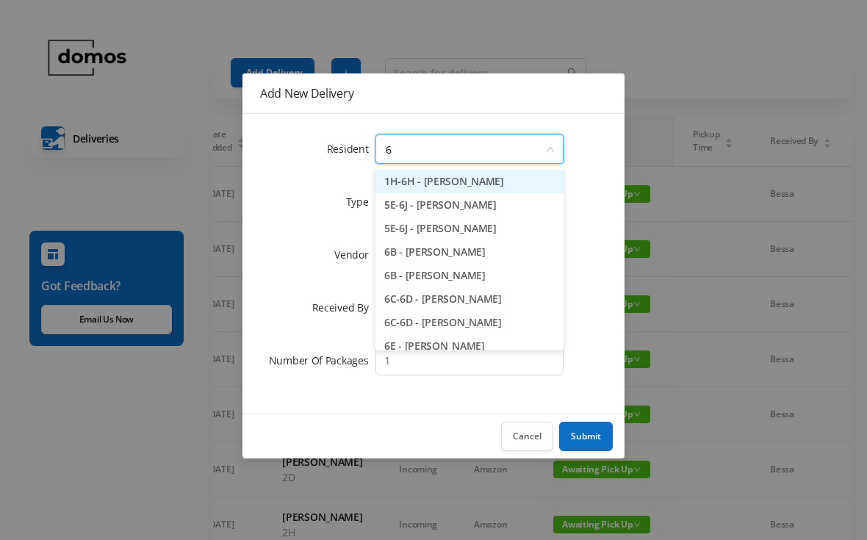
type input "6h"
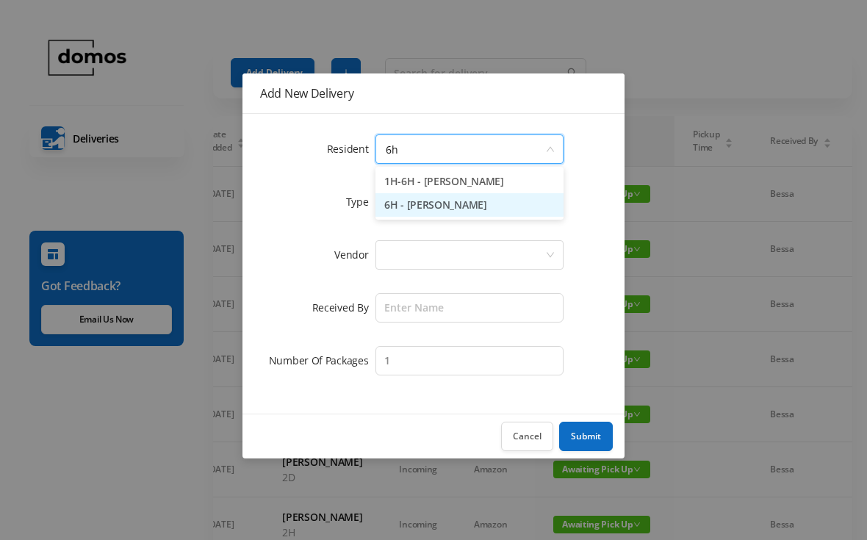
click at [483, 210] on li "6H - [PERSON_NAME]" at bounding box center [469, 205] width 188 height 24
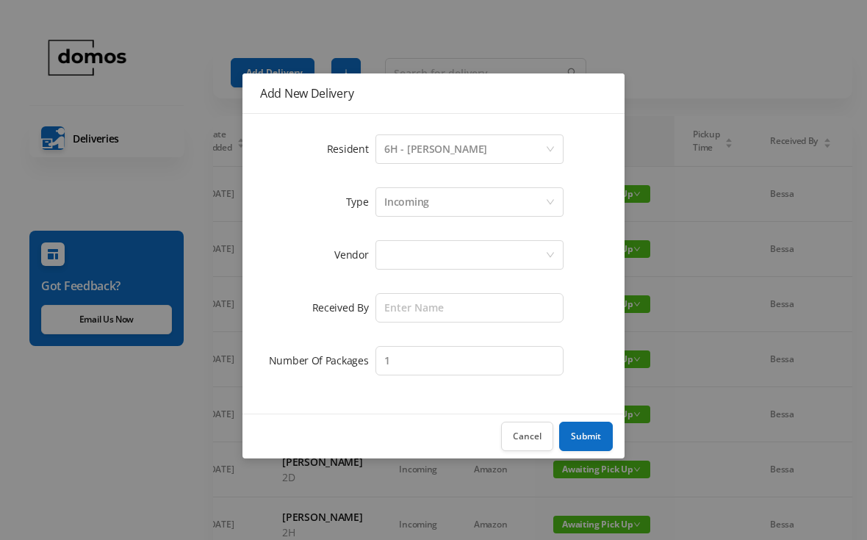
click at [491, 248] on div at bounding box center [464, 255] width 161 height 28
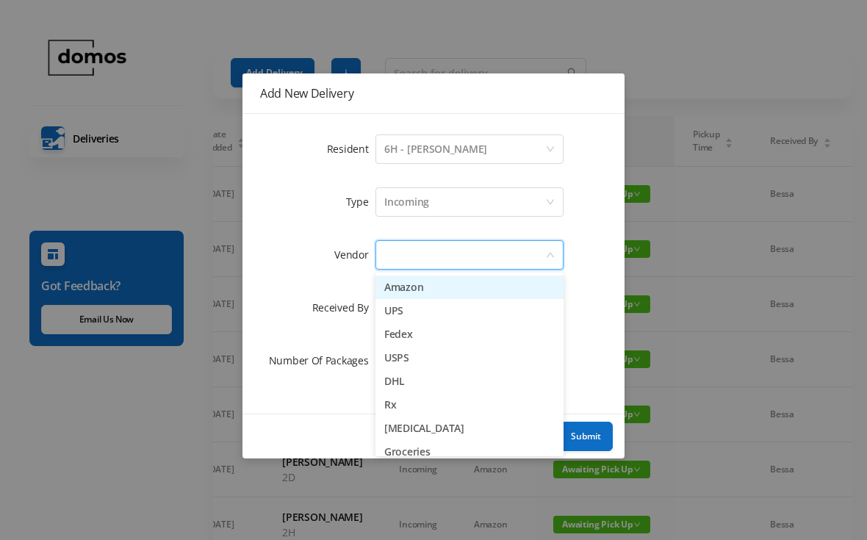
click at [450, 287] on li "Amazon" at bounding box center [469, 288] width 188 height 24
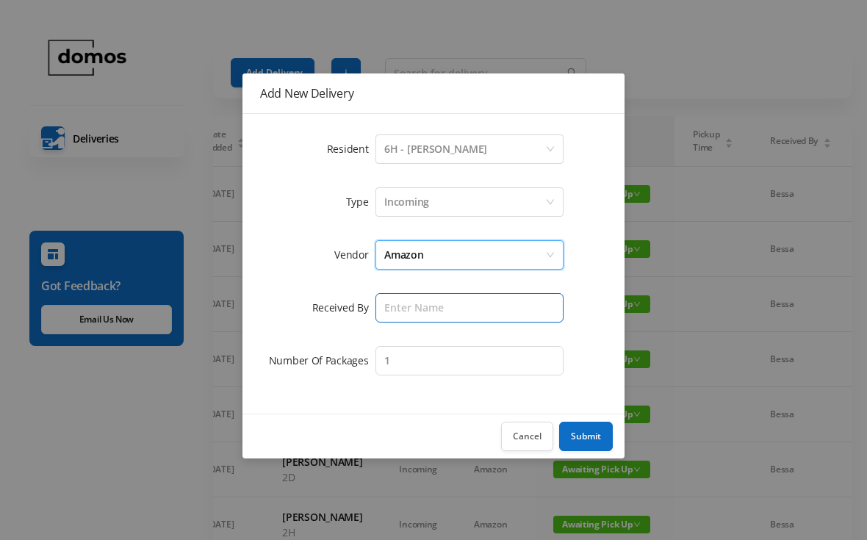
click at [489, 311] on input "text" at bounding box center [469, 307] width 188 height 29
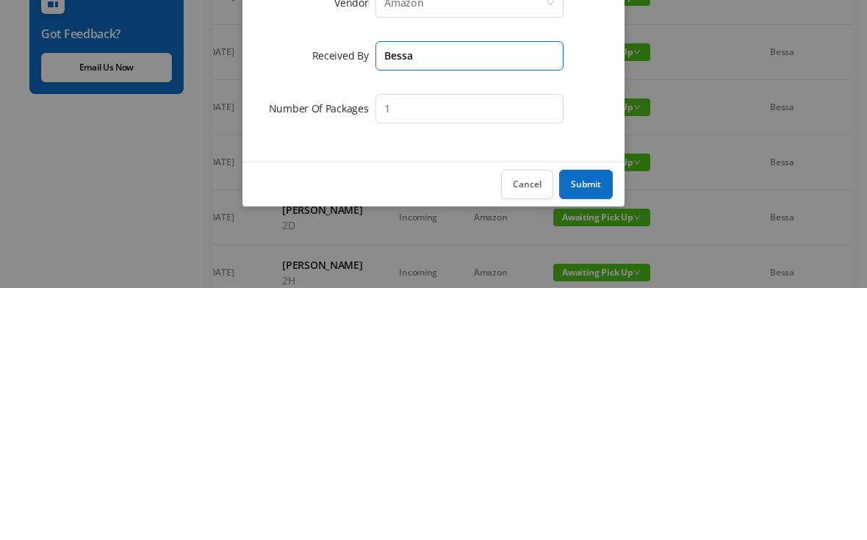
type input "Bessa"
click at [590, 422] on button "Submit" at bounding box center [586, 436] width 54 height 29
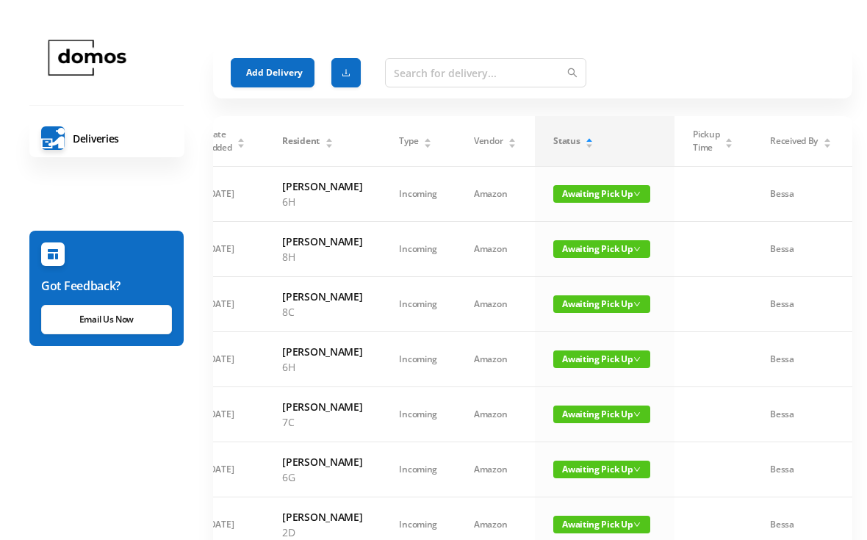
click at [283, 71] on button "Add Delivery" at bounding box center [273, 72] width 84 height 29
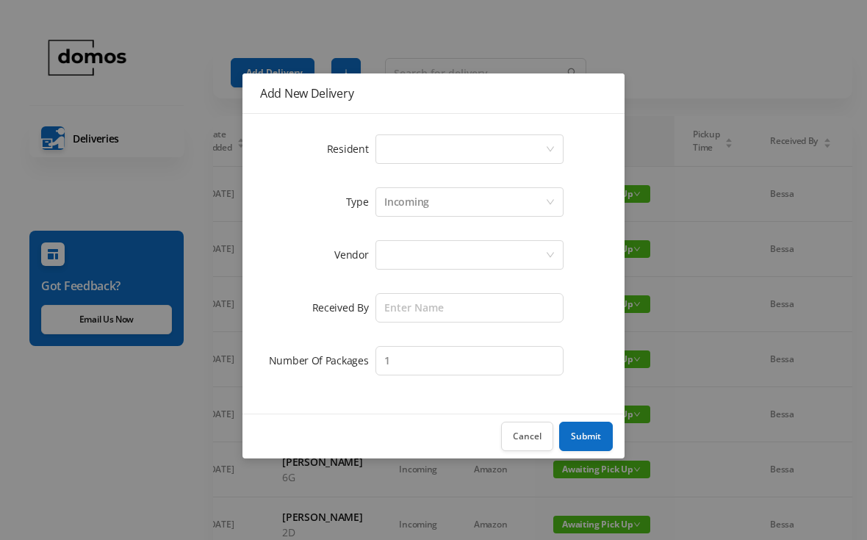
click at [450, 145] on div "Select a person" at bounding box center [464, 149] width 161 height 28
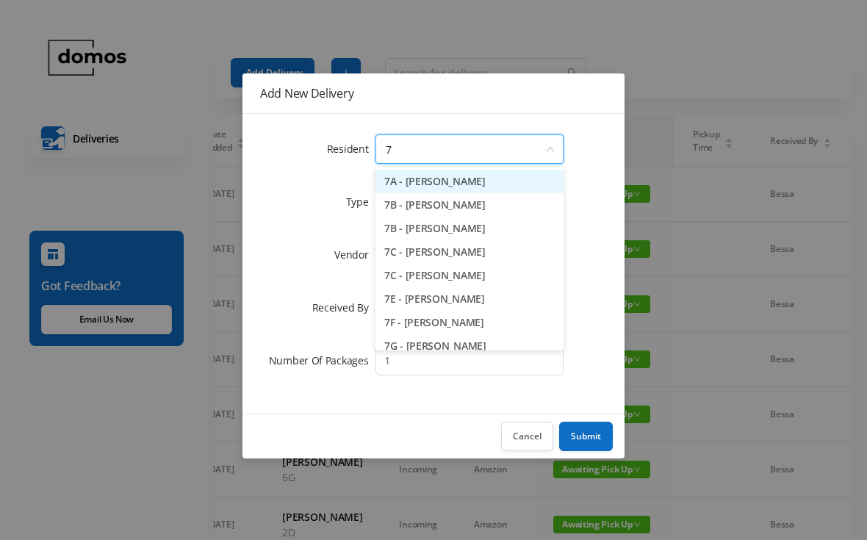
type input "7j"
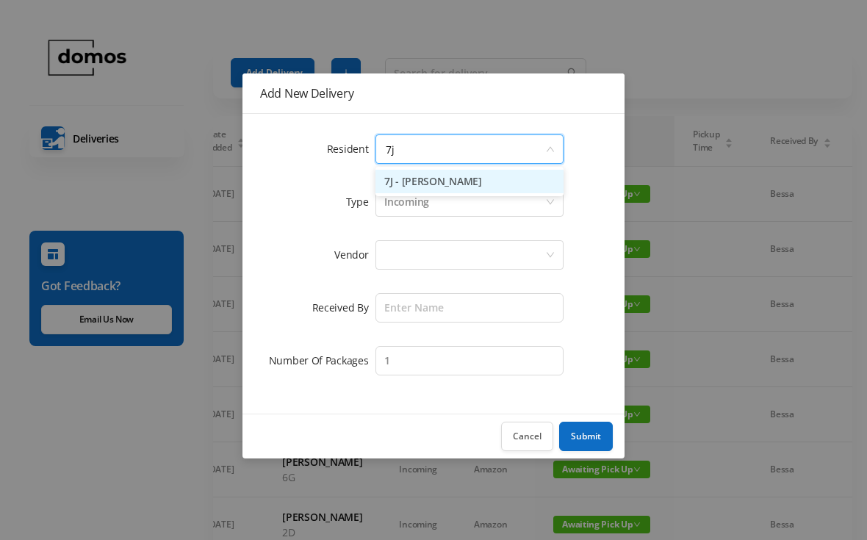
click at [503, 185] on li "7J - [PERSON_NAME]" at bounding box center [469, 182] width 188 height 24
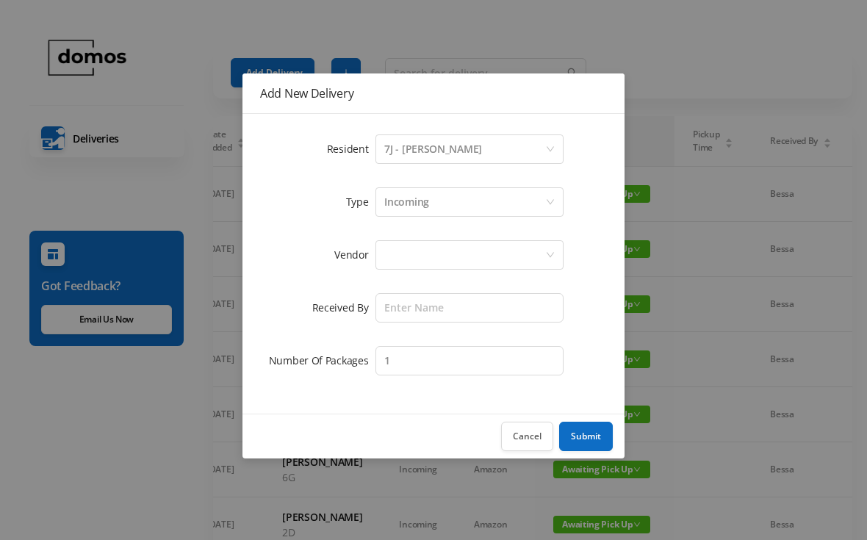
click at [481, 245] on div at bounding box center [464, 255] width 161 height 28
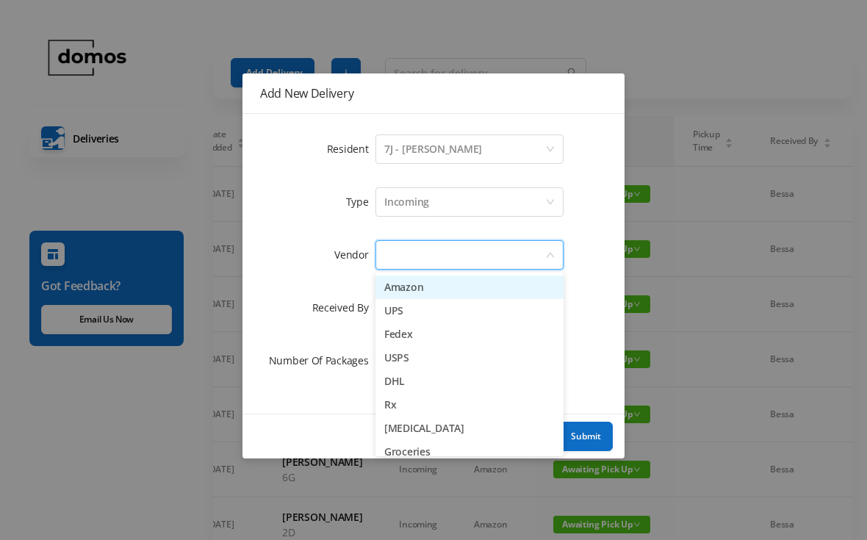
click at [439, 294] on li "Amazon" at bounding box center [469, 288] width 188 height 24
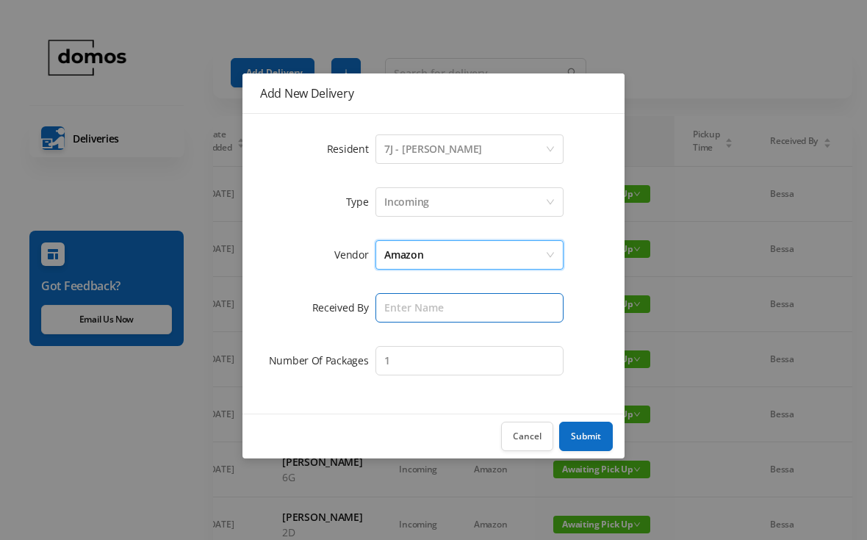
click at [478, 294] on input "text" at bounding box center [469, 307] width 188 height 29
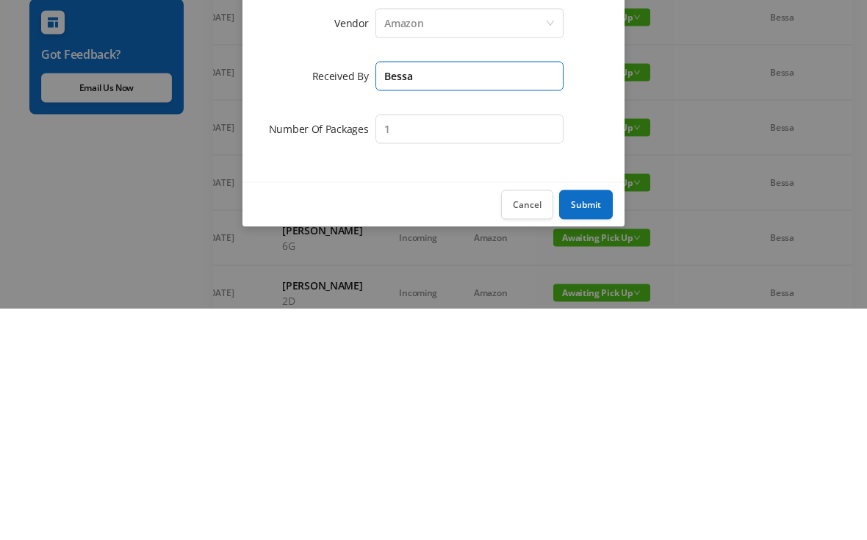
type input "Bessa"
click at [587, 422] on button "Submit" at bounding box center [586, 436] width 54 height 29
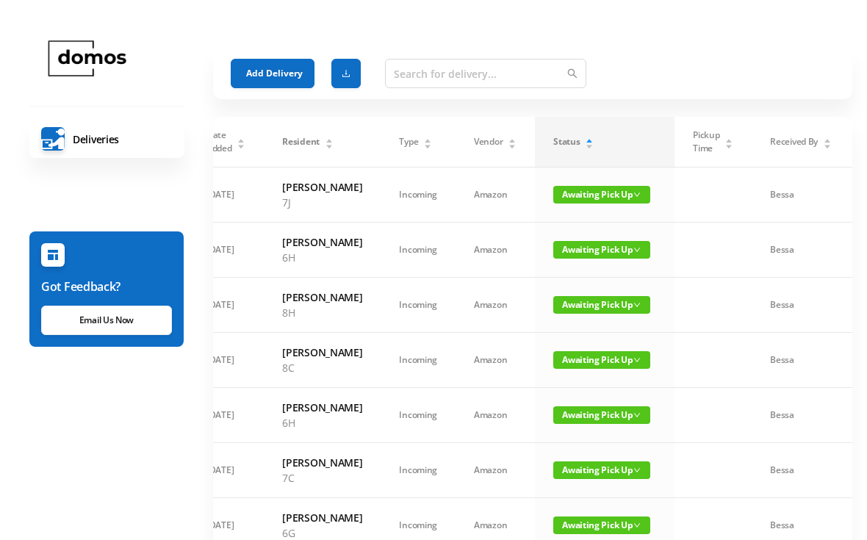
click at [283, 67] on button "Add Delivery" at bounding box center [273, 72] width 84 height 29
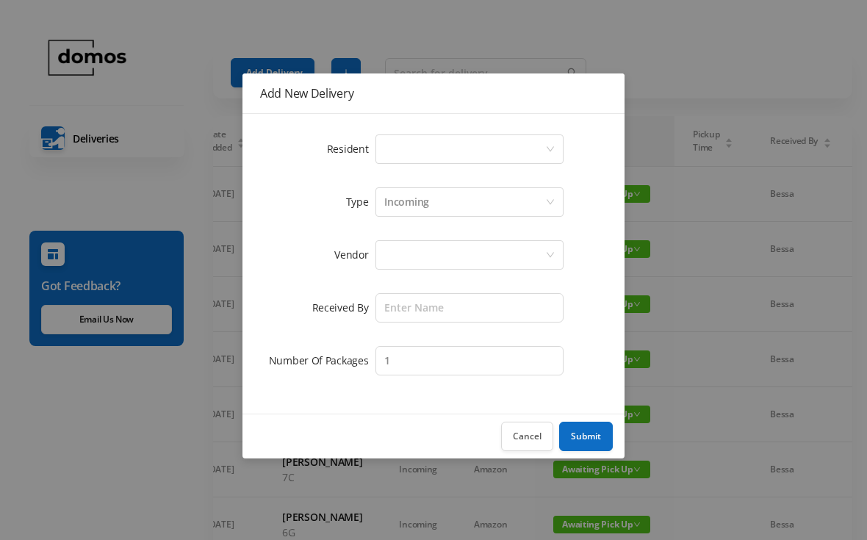
click at [511, 161] on div "Select a person" at bounding box center [464, 149] width 161 height 28
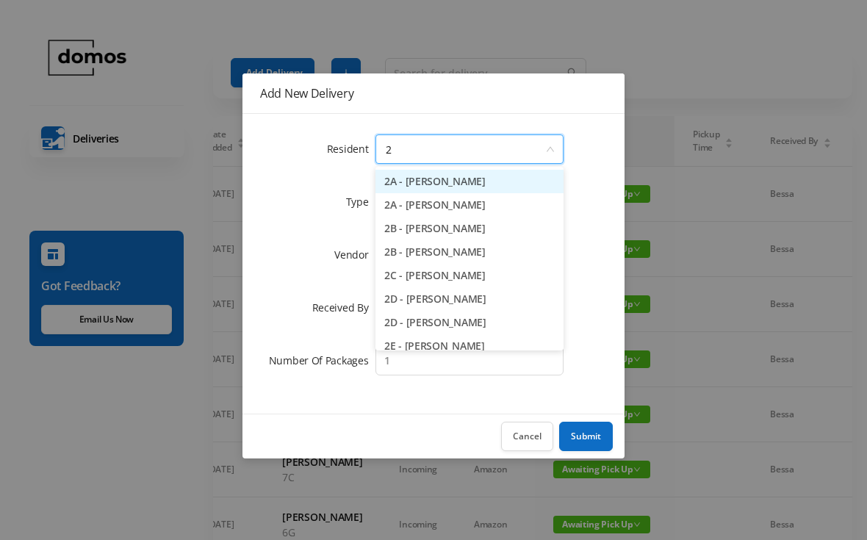
type input "2e"
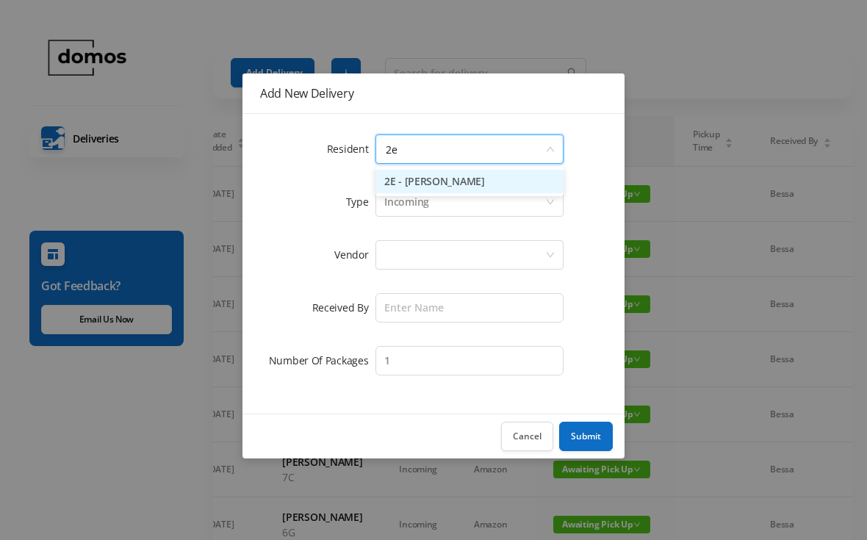
click at [465, 178] on li "2E - [PERSON_NAME]" at bounding box center [469, 182] width 188 height 24
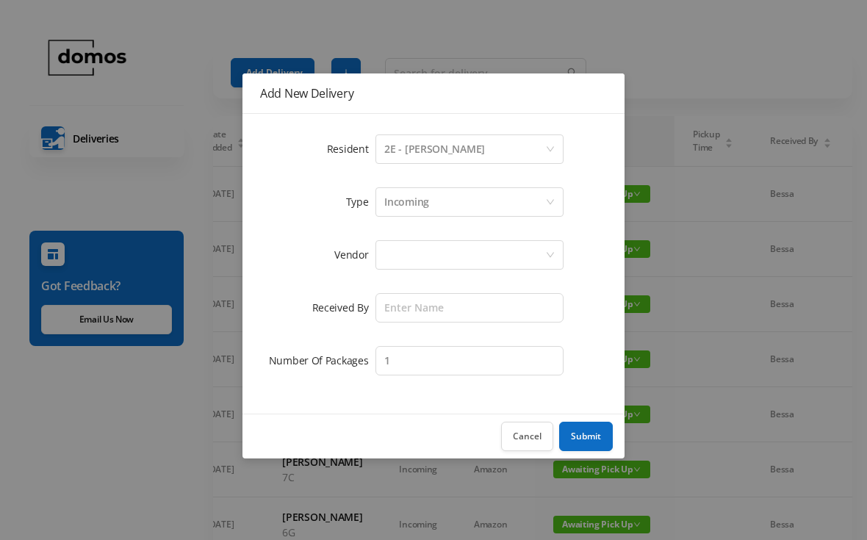
click at [469, 243] on div at bounding box center [464, 255] width 161 height 28
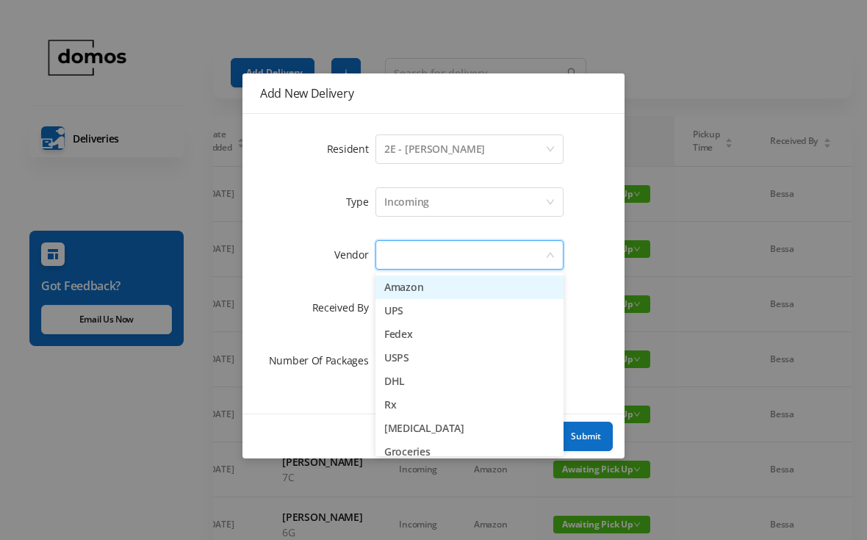
click at [436, 281] on li "Amazon" at bounding box center [469, 288] width 188 height 24
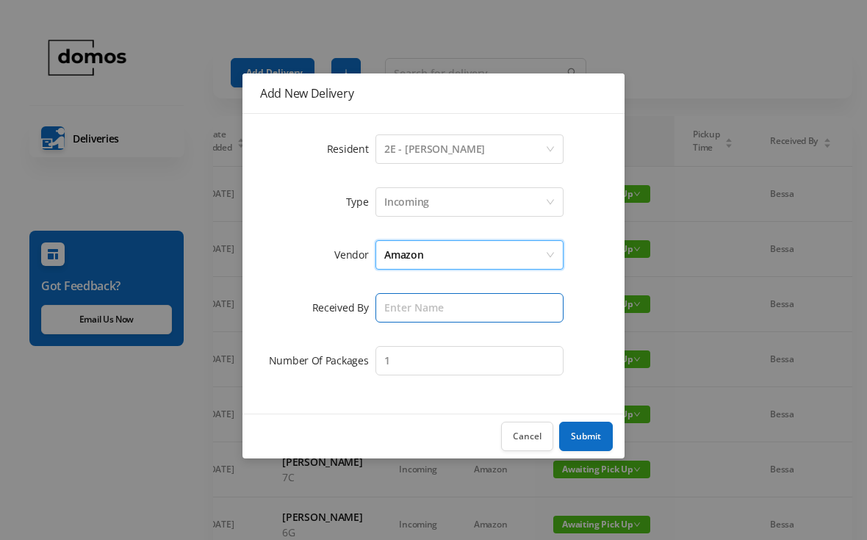
click at [464, 313] on input "text" at bounding box center [469, 307] width 188 height 29
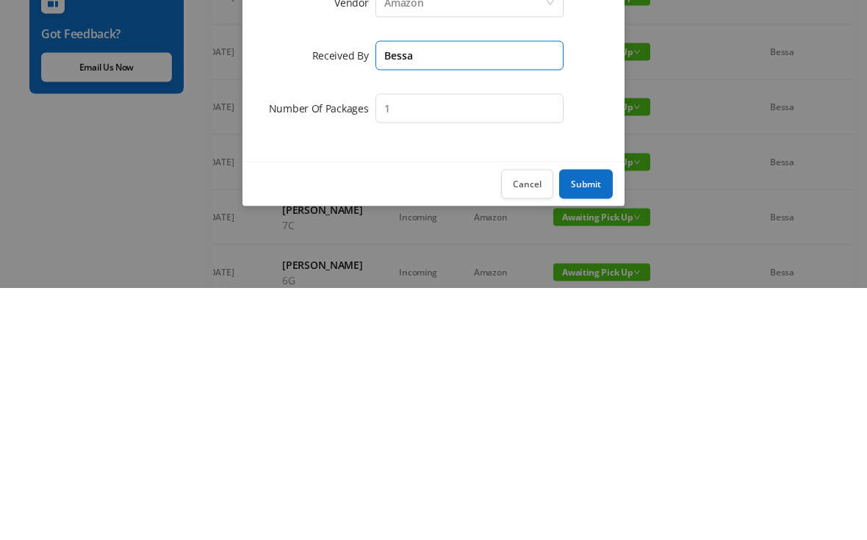
type input "Bessa"
click at [580, 422] on button "Submit" at bounding box center [586, 436] width 54 height 29
